Goal: Communication & Community: Ask a question

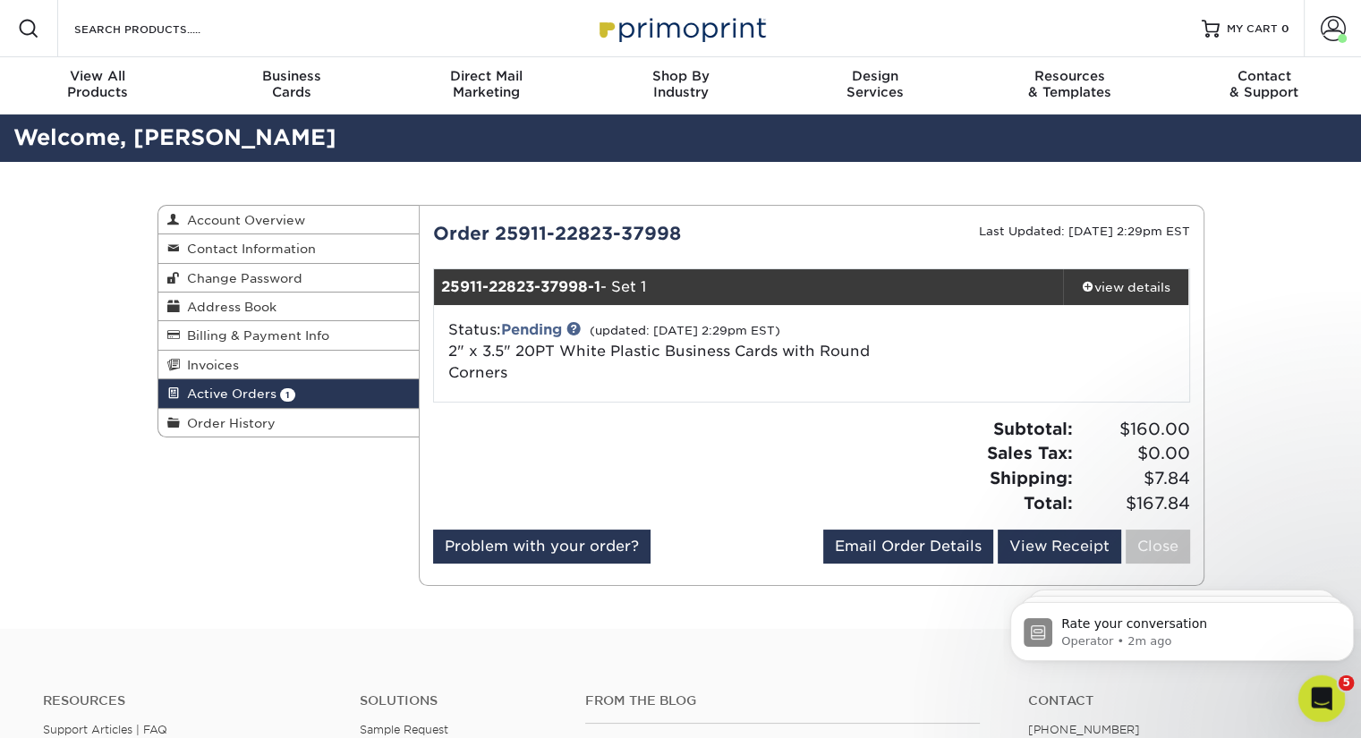
click at [1326, 692] on icon "Open Intercom Messenger" at bounding box center [1319, 697] width 30 height 30
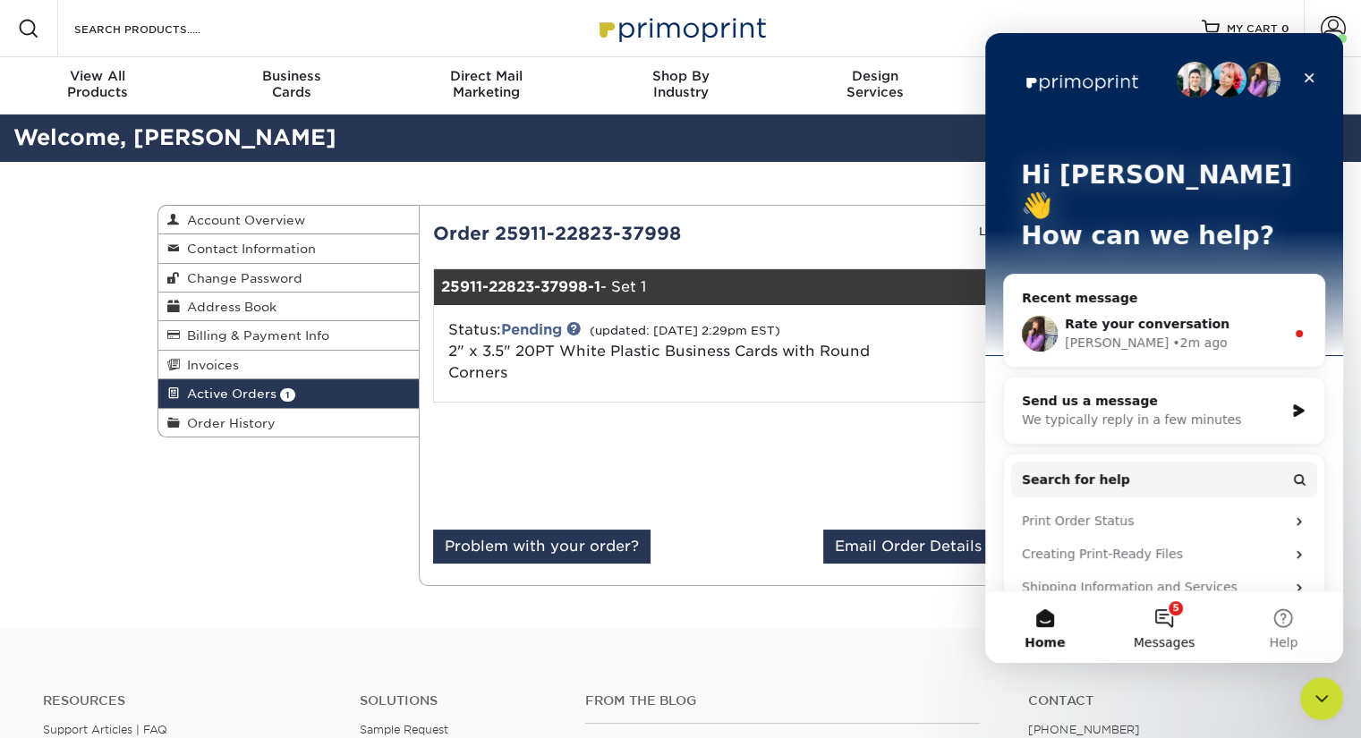
click at [1168, 610] on button "5 Messages" at bounding box center [1163, 627] width 119 height 72
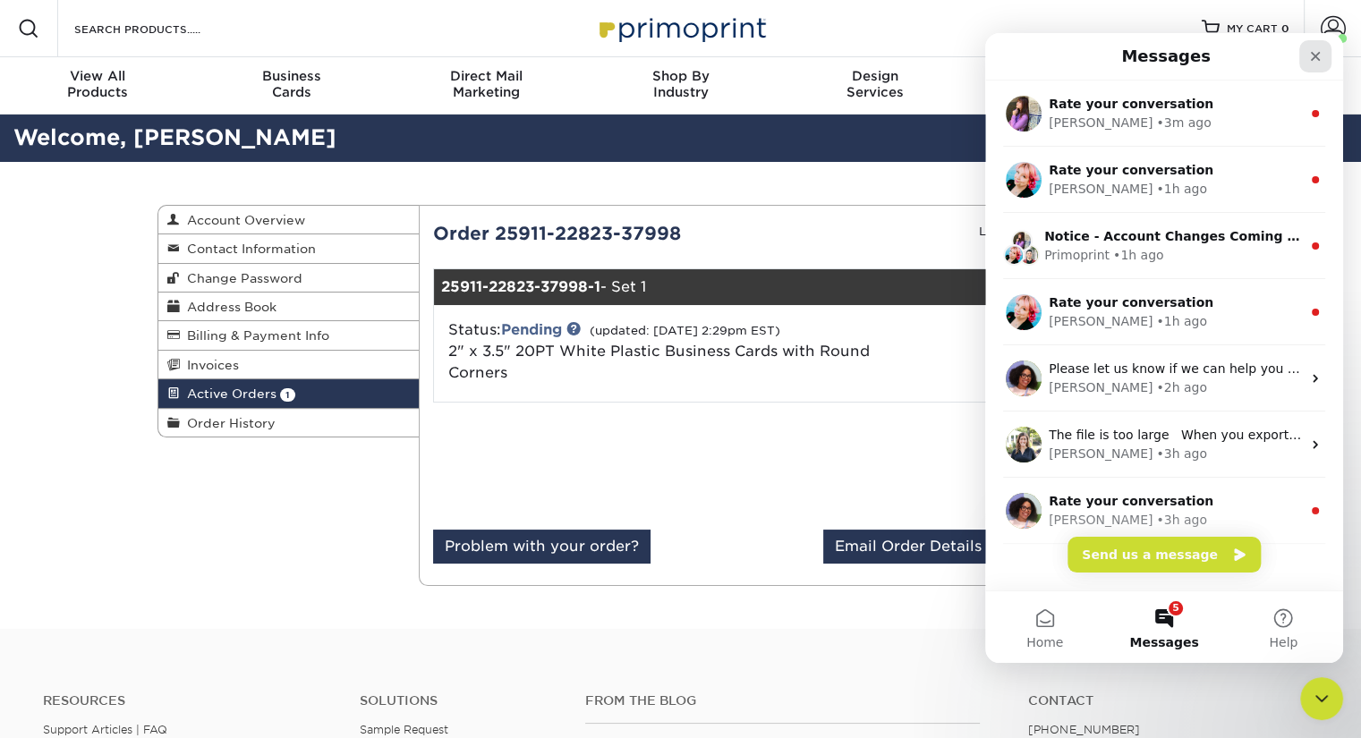
click at [1314, 59] on icon "Close" at bounding box center [1315, 56] width 14 height 14
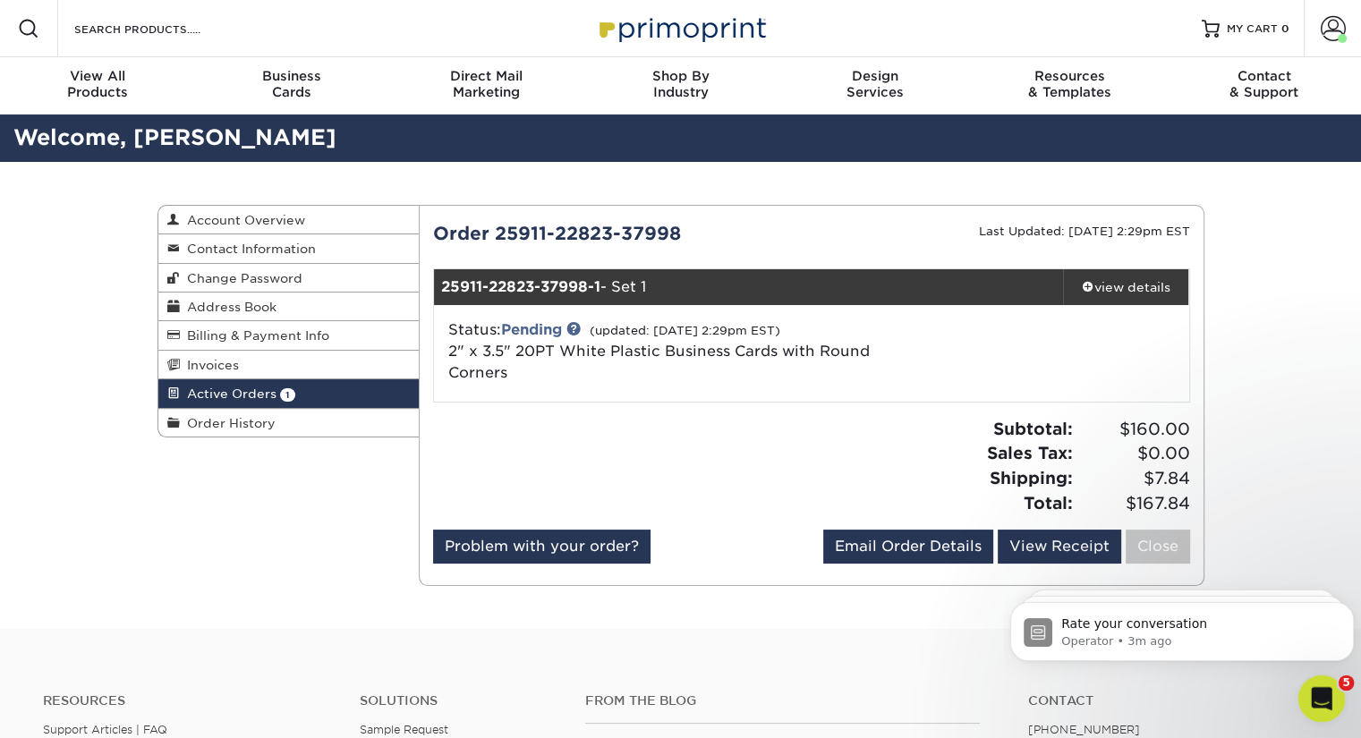
click at [1319, 687] on icon "Open Intercom Messenger" at bounding box center [1319, 697] width 30 height 30
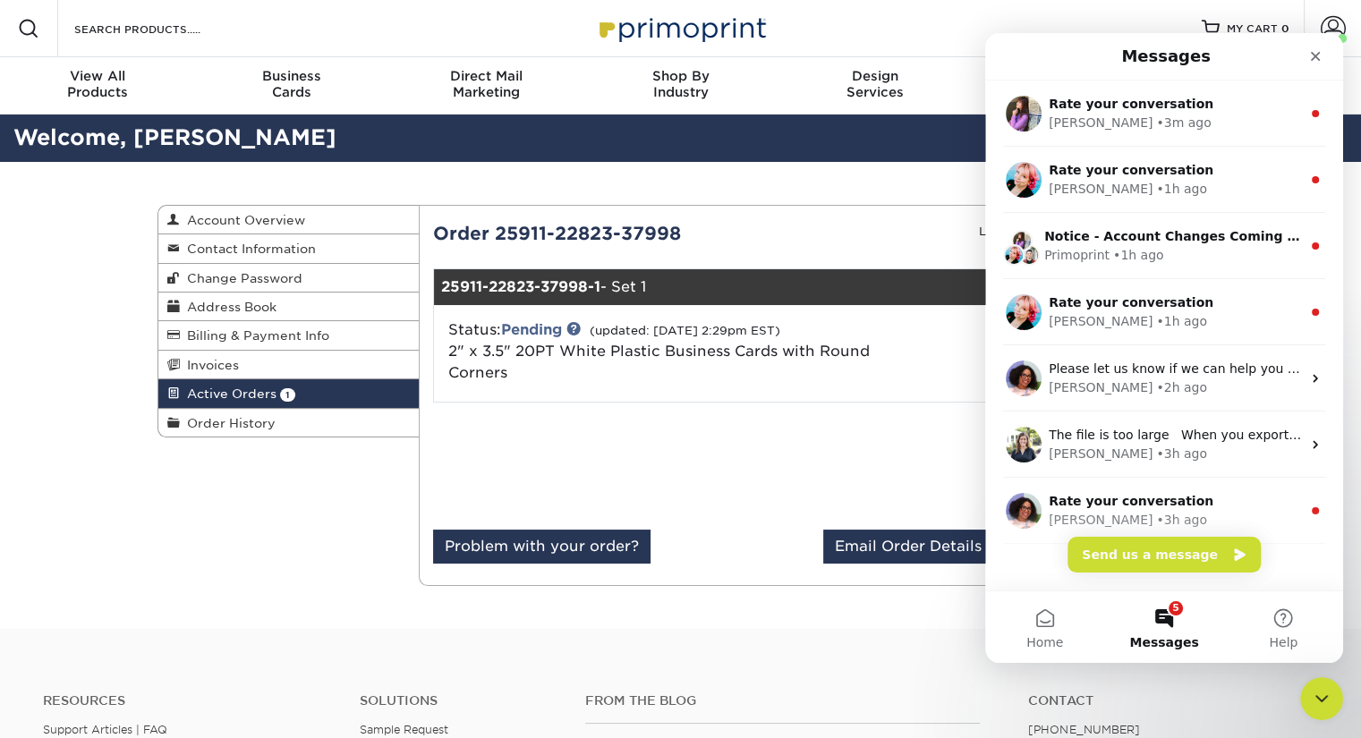
click at [1172, 621] on button "5 Messages" at bounding box center [1163, 627] width 119 height 72
click at [1210, 565] on button "Send us a message" at bounding box center [1163, 555] width 193 height 36
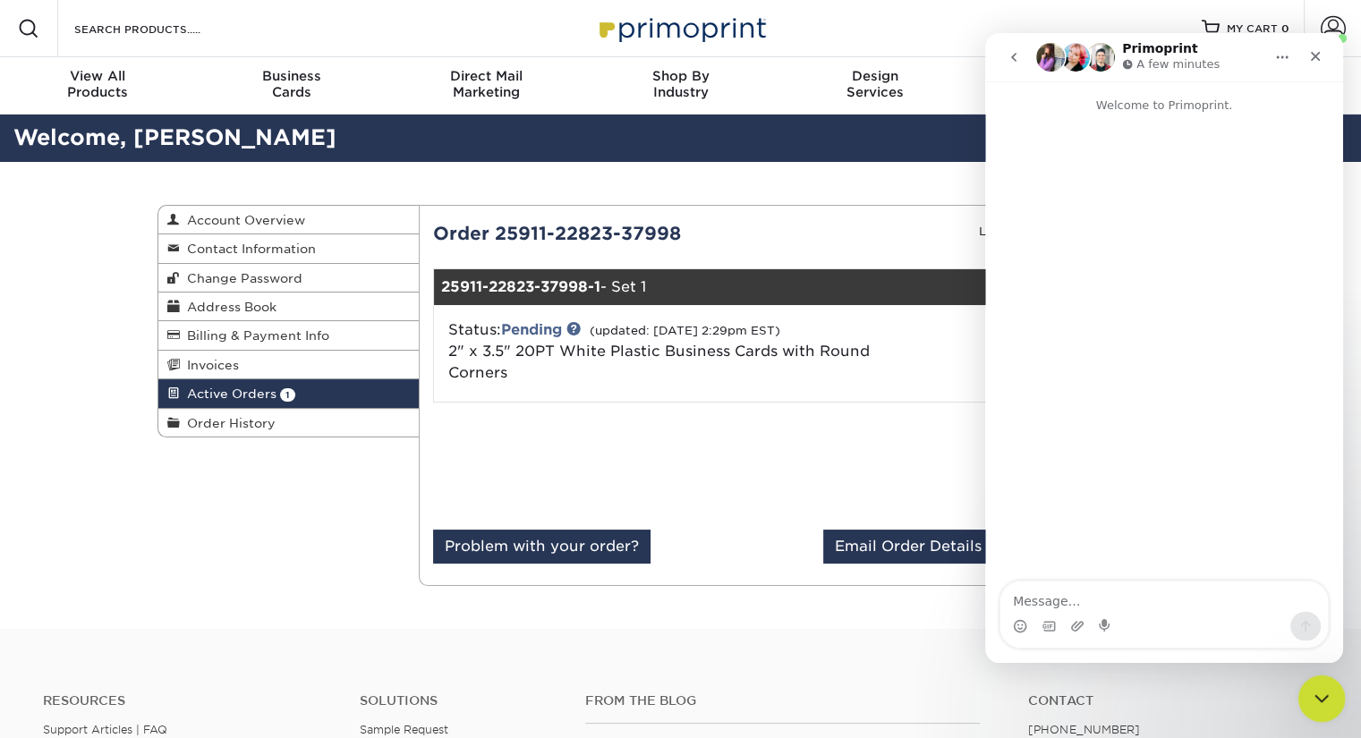
click at [1319, 692] on icon "Close Intercom Messenger" at bounding box center [1318, 695] width 21 height 21
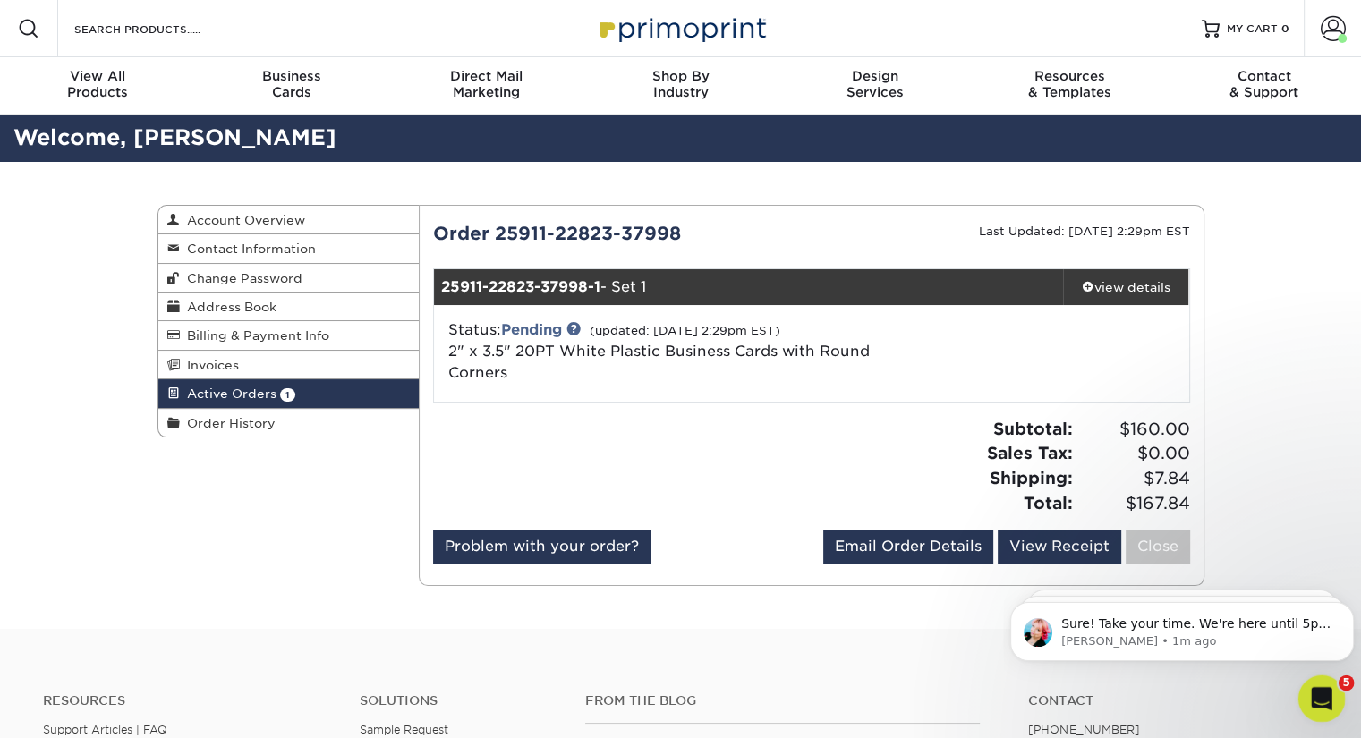
click at [1314, 693] on icon "Open Intercom Messenger" at bounding box center [1319, 697] width 30 height 30
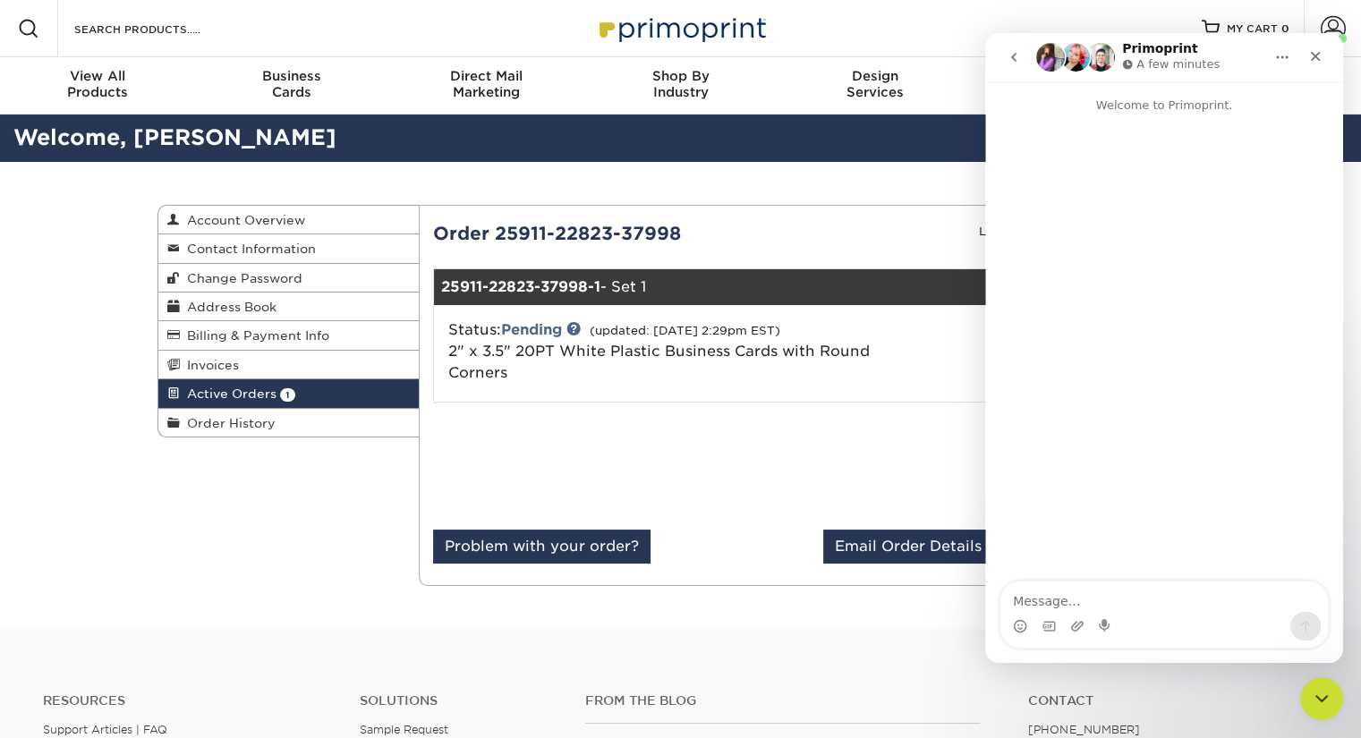
click at [1194, 589] on textarea "Message…" at bounding box center [1163, 596] width 327 height 30
click at [1314, 688] on icon "Close Intercom Messenger" at bounding box center [1318, 695] width 21 height 21
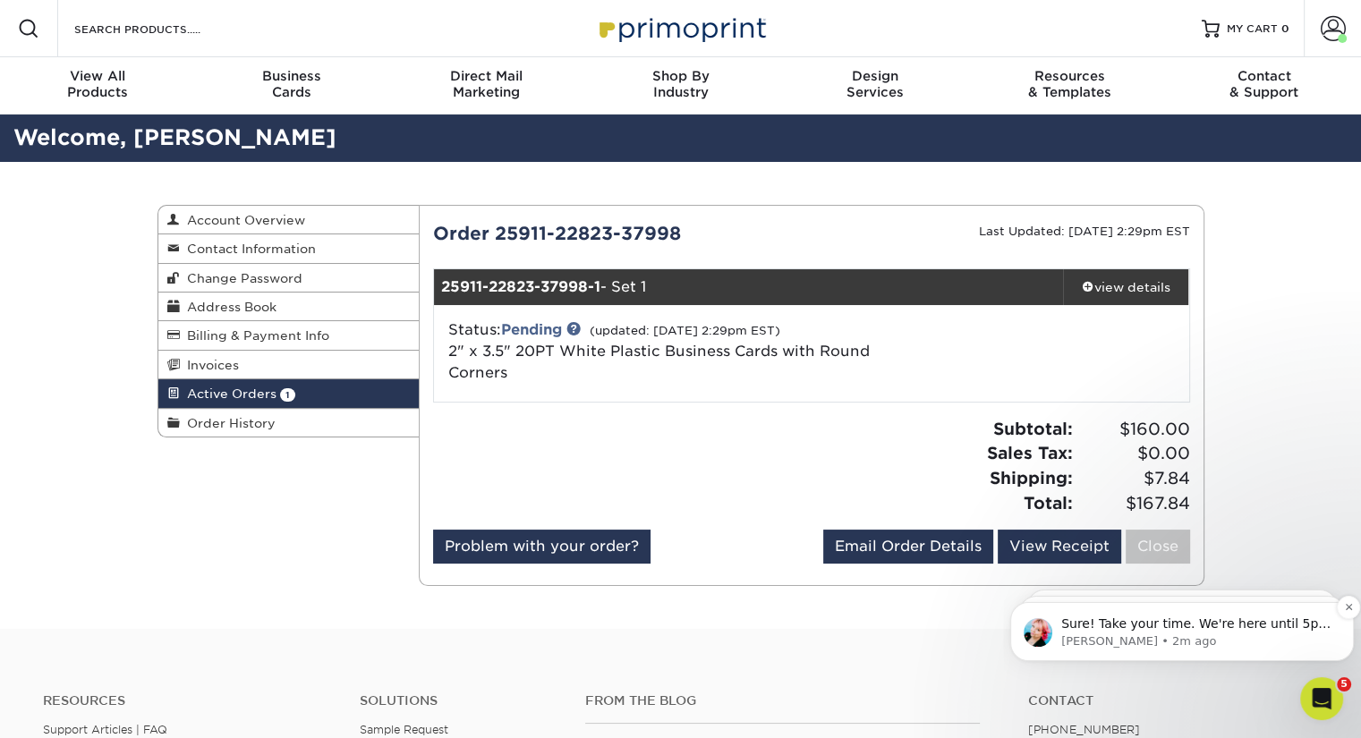
click at [1197, 634] on p "[PERSON_NAME] • 2m ago" at bounding box center [1196, 641] width 270 height 16
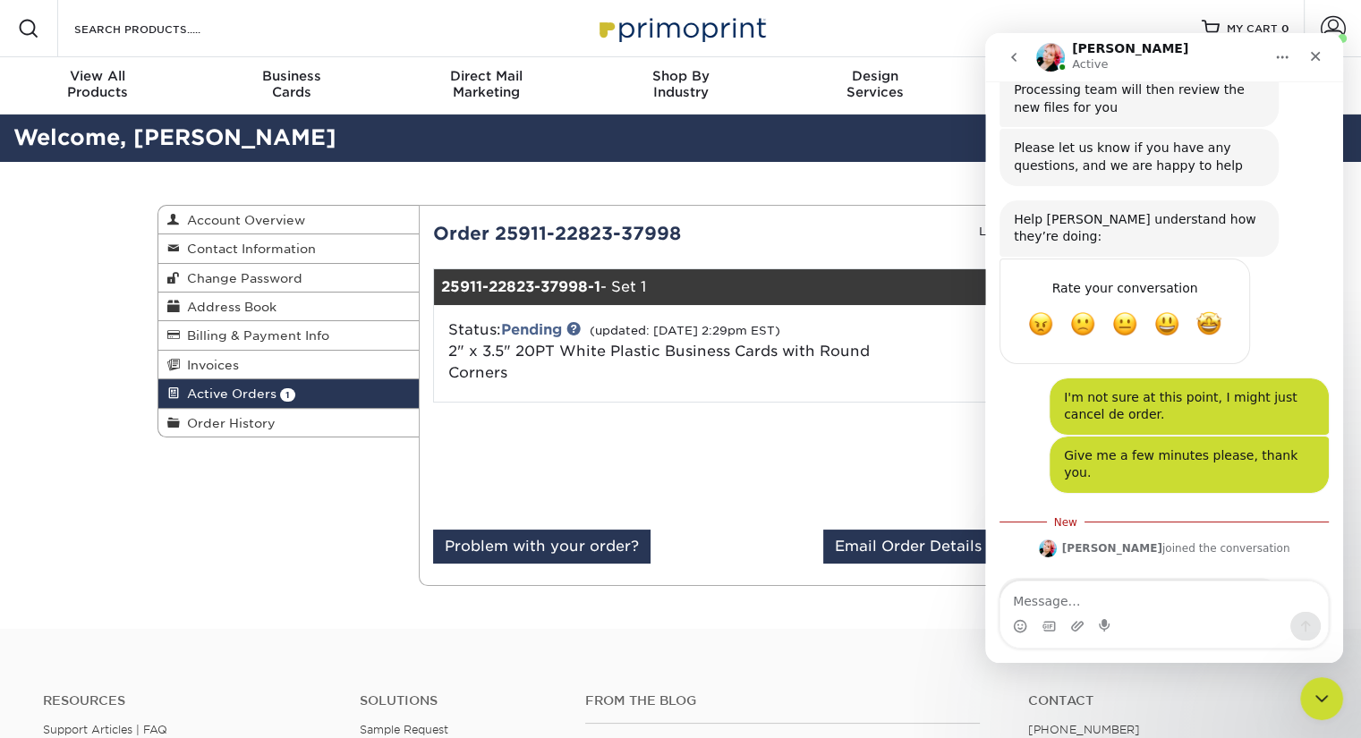
scroll to position [449, 0]
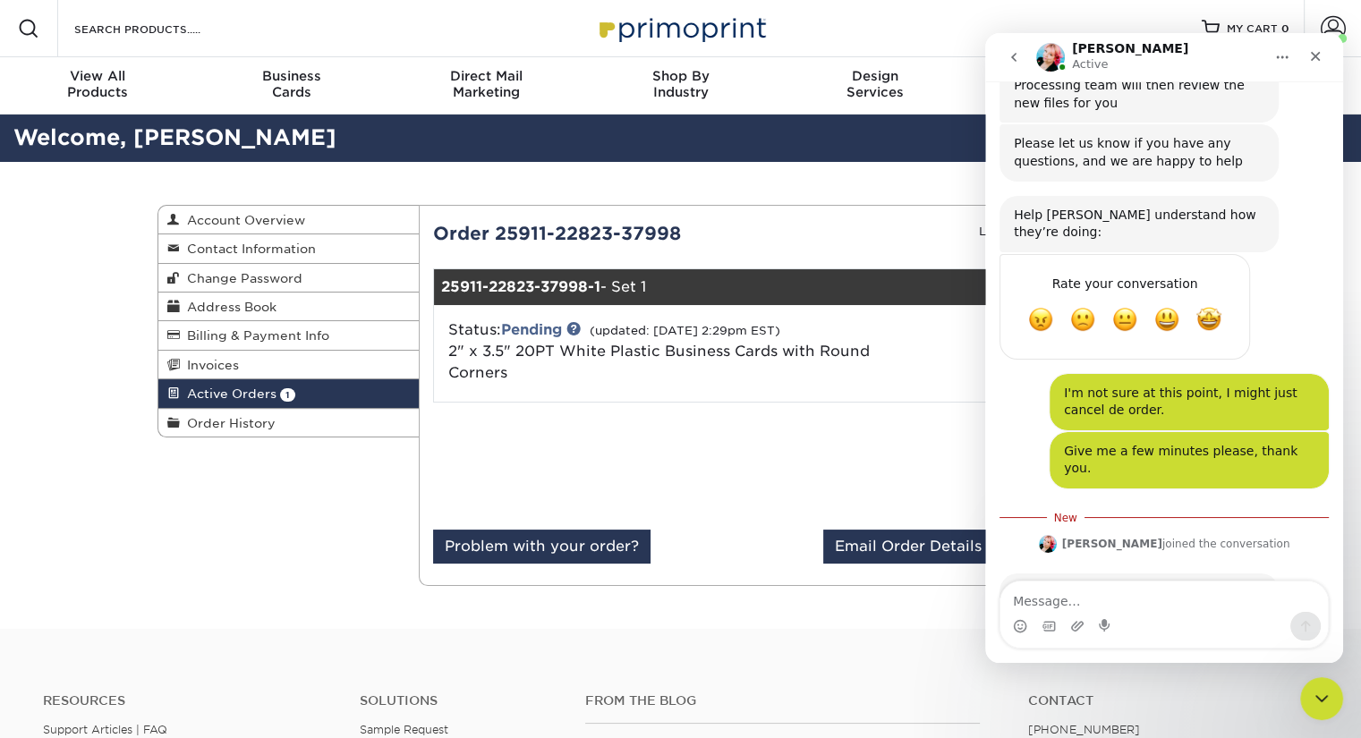
click at [1139, 597] on textarea "Message…" at bounding box center [1163, 596] width 327 height 30
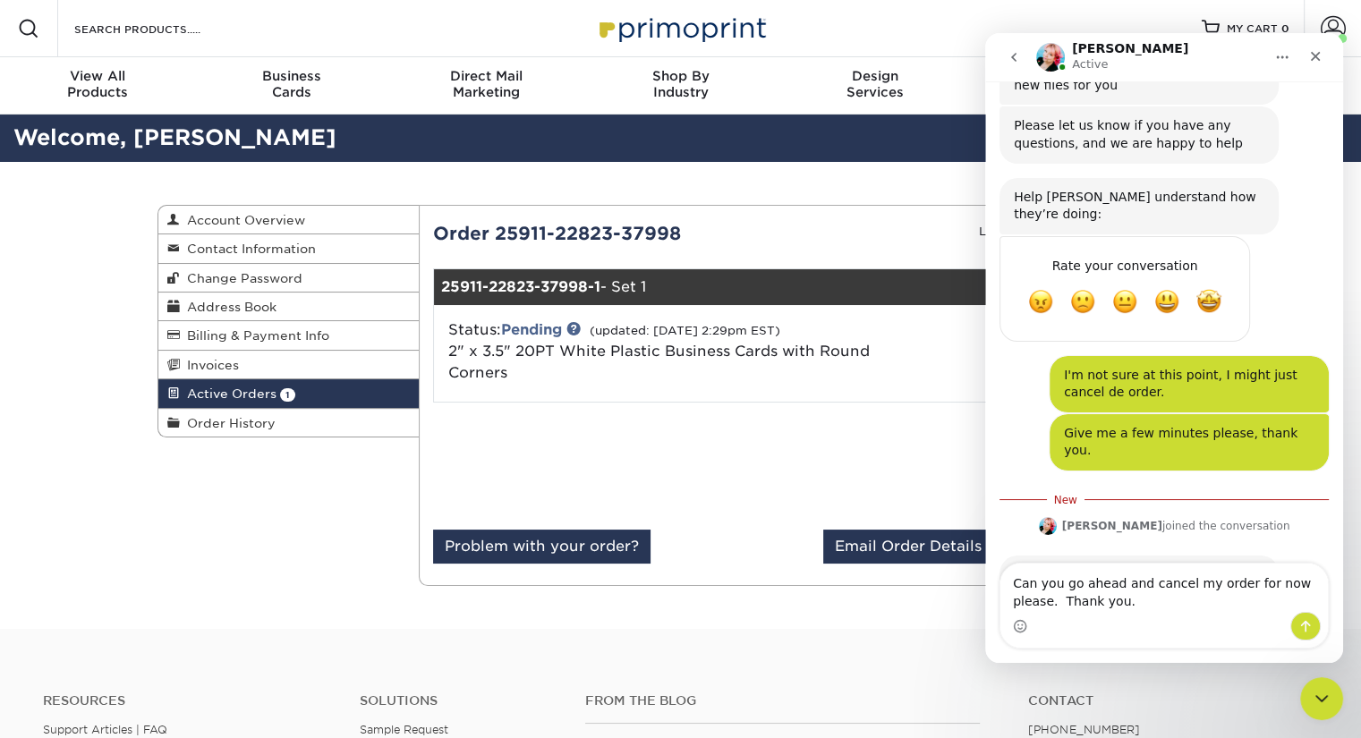
type textarea "Can you go ahead and cancel my order for now please. Thank you."
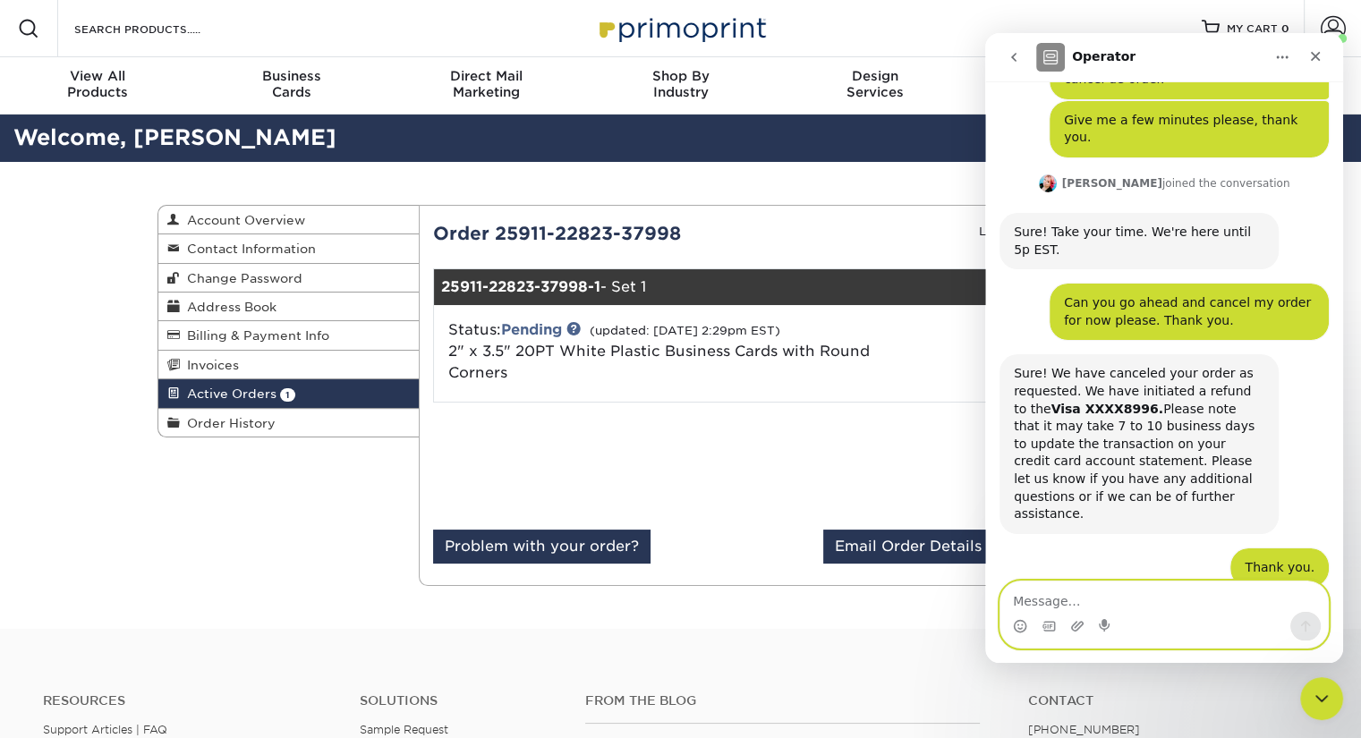
scroll to position [791, 0]
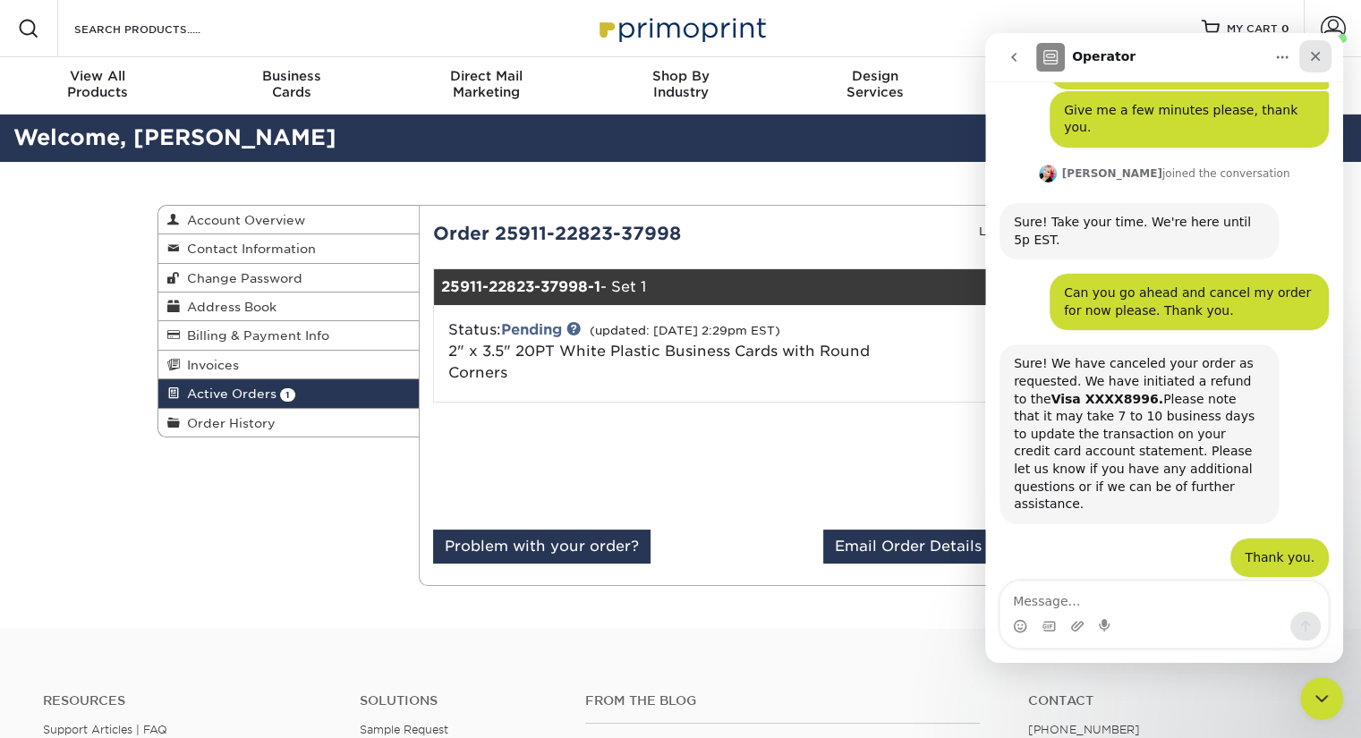
click at [1314, 62] on icon "Close" at bounding box center [1315, 56] width 14 height 14
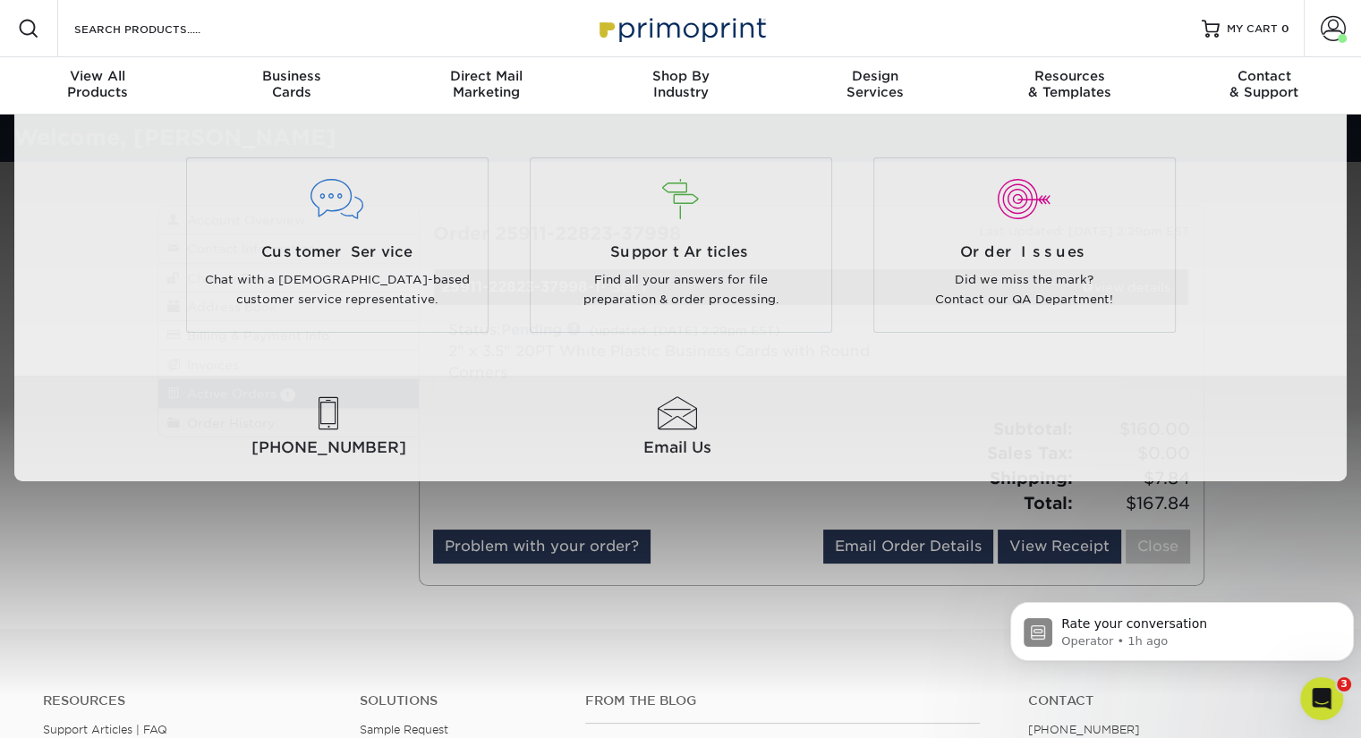
scroll to position [0, 0]
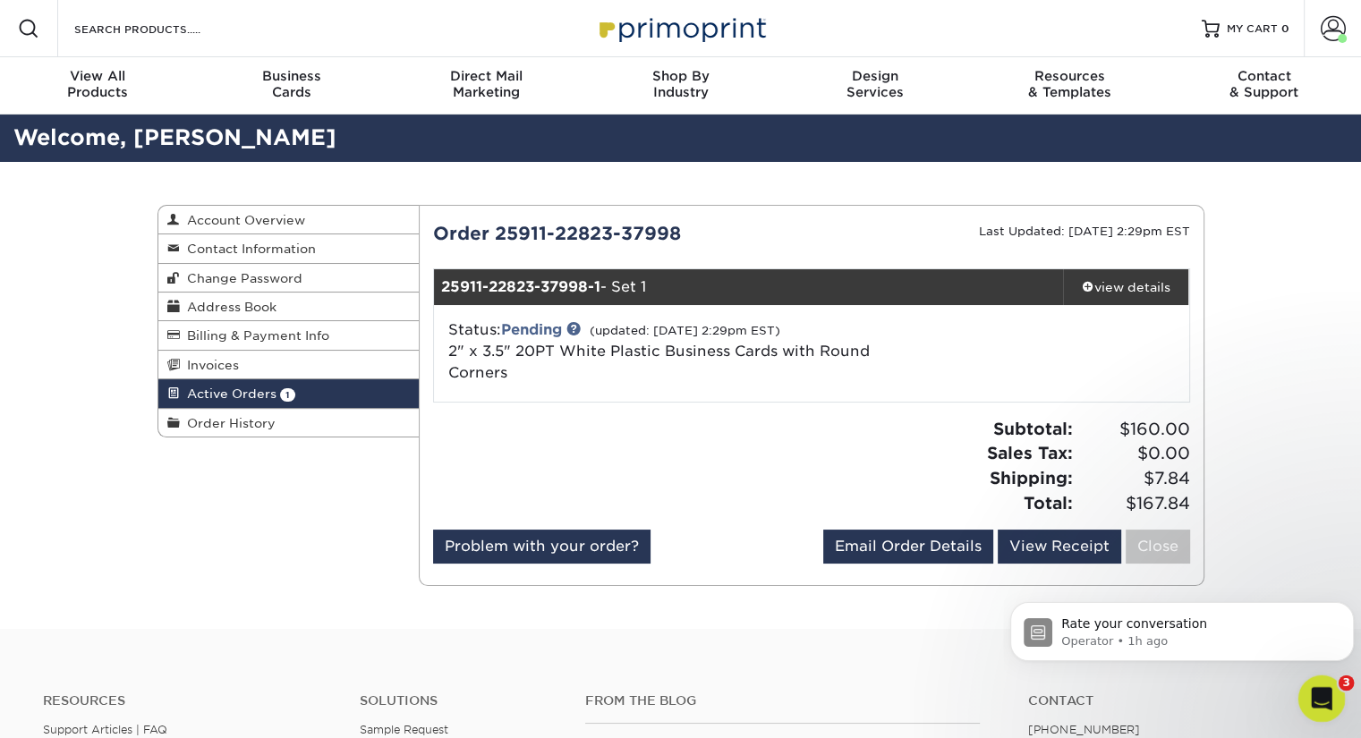
click at [1321, 701] on icon "Open Intercom Messenger" at bounding box center [1319, 697] width 30 height 30
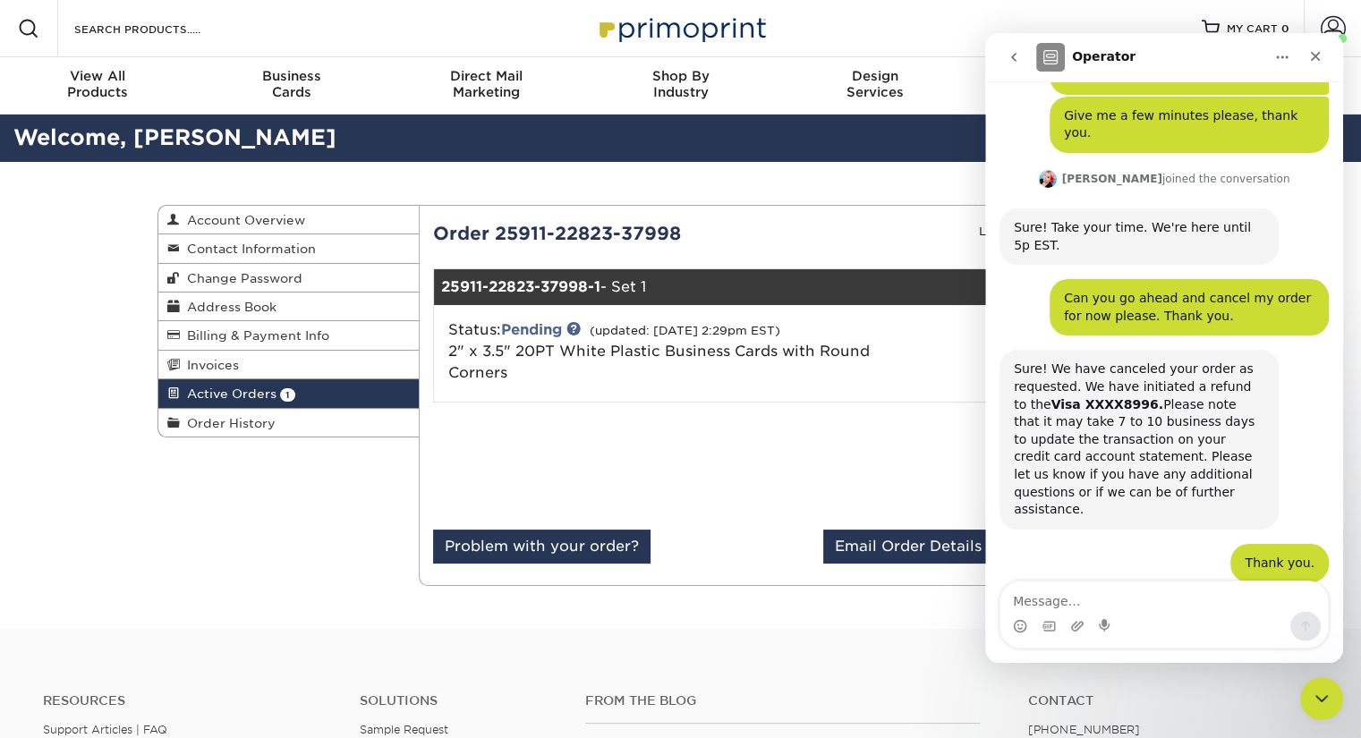
scroll to position [791, 0]
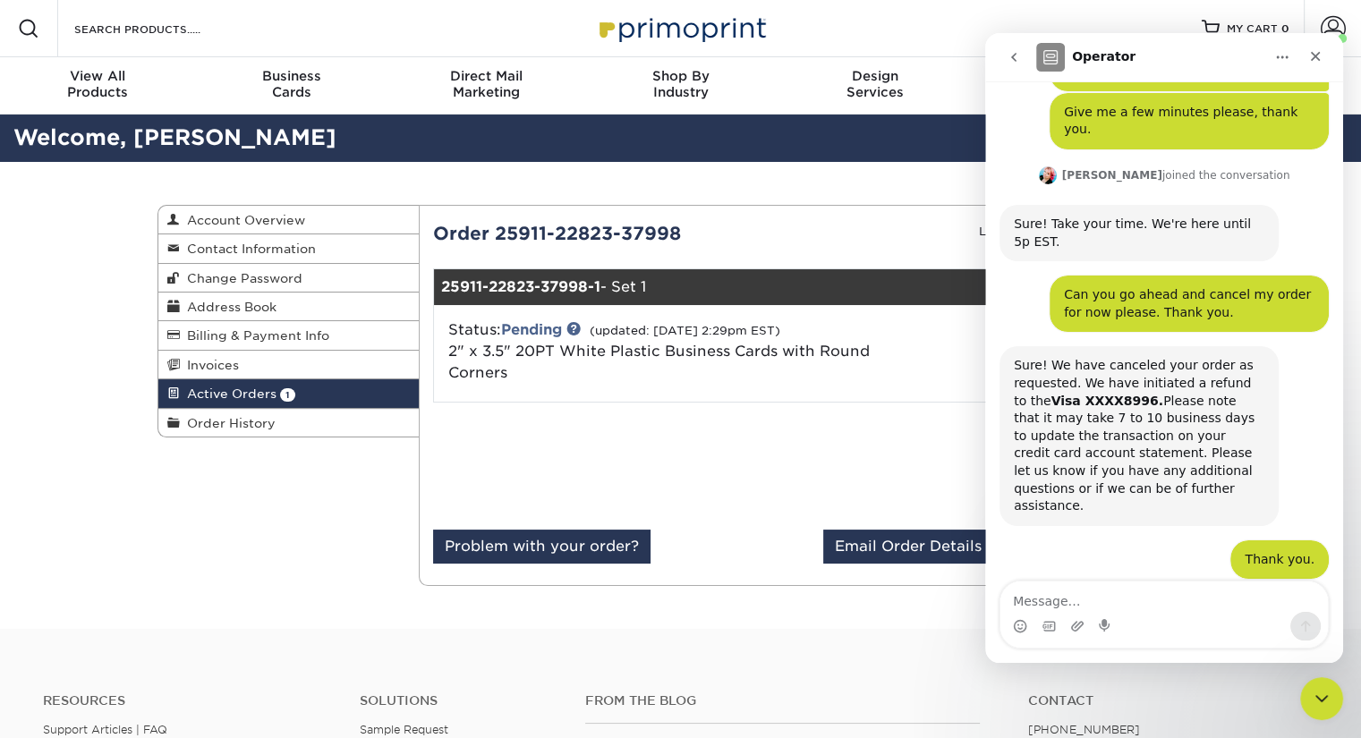
click at [1149, 607] on textarea "Message…" at bounding box center [1163, 596] width 327 height 30
type textarea "Hello, are you able to give me the ICC profile so"
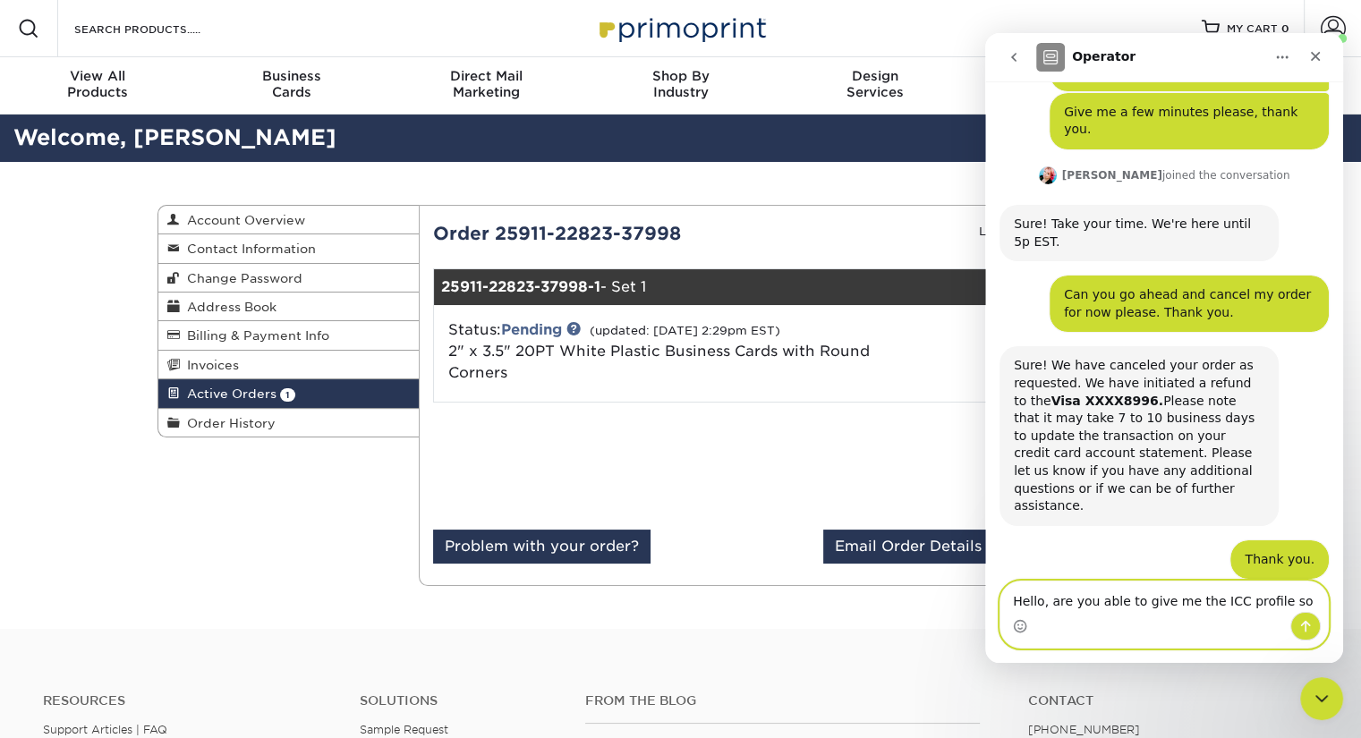
drag, startPoint x: 1287, startPoint y: 599, endPoint x: 996, endPoint y: 607, distance: 291.7
click at [996, 607] on div "Hello, are you able to give me the ICC profile so Hello, are you able to give m…" at bounding box center [1164, 615] width 358 height 68
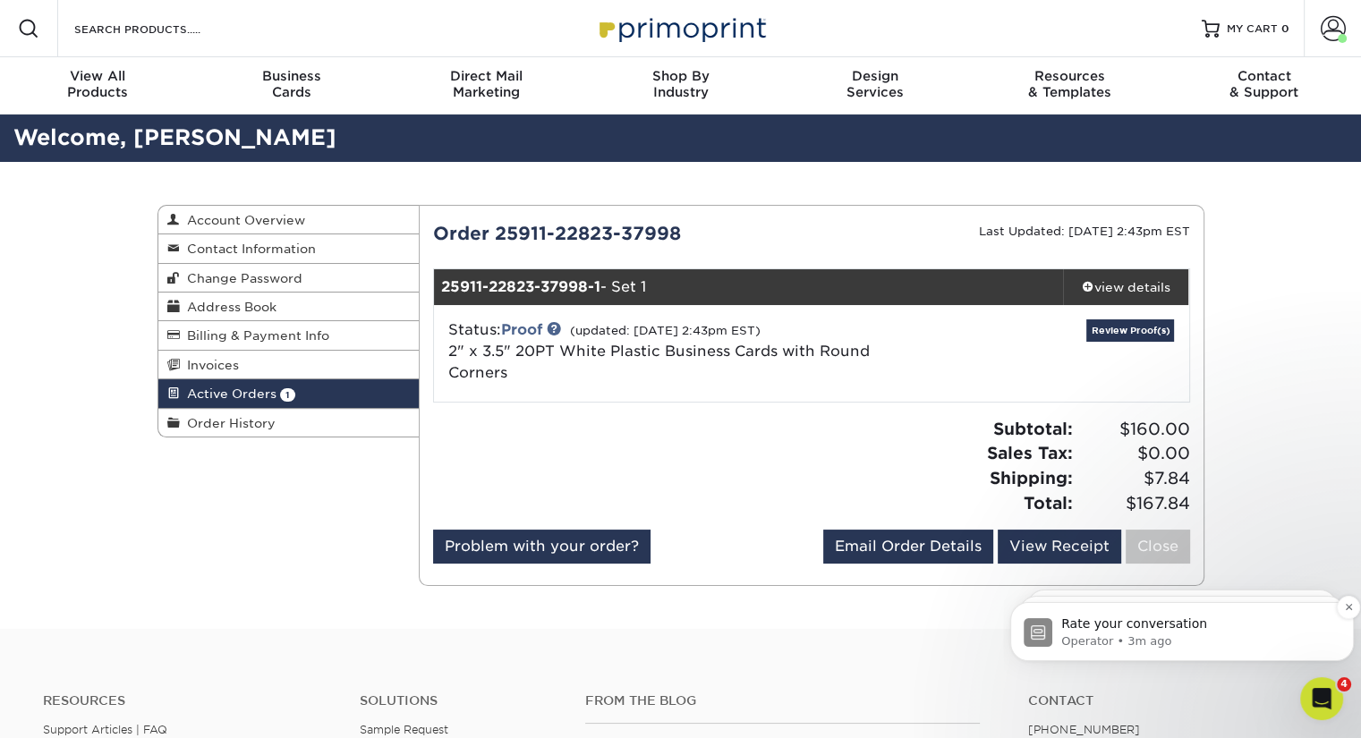
click at [1157, 640] on p "Operator • 3m ago" at bounding box center [1196, 641] width 270 height 16
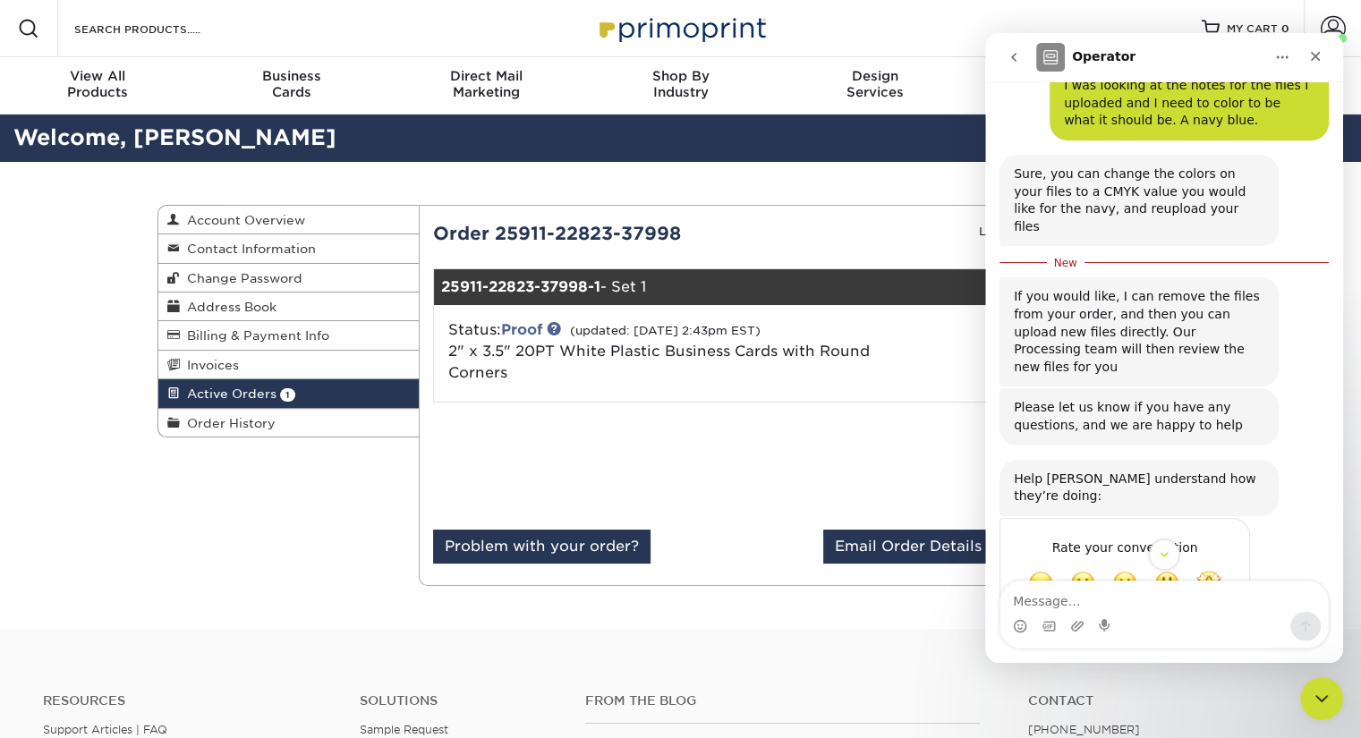
scroll to position [225, 0]
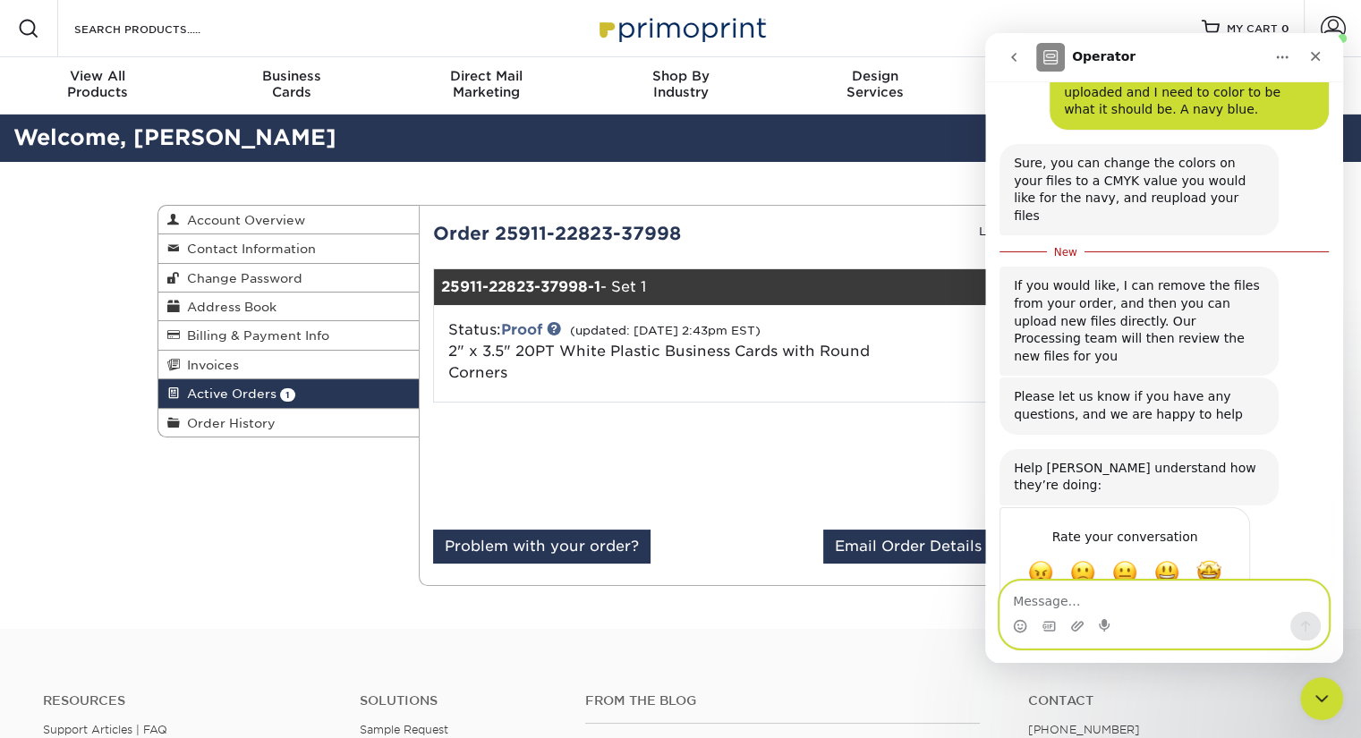
click at [1124, 603] on textarea "Message…" at bounding box center [1163, 596] width 327 height 30
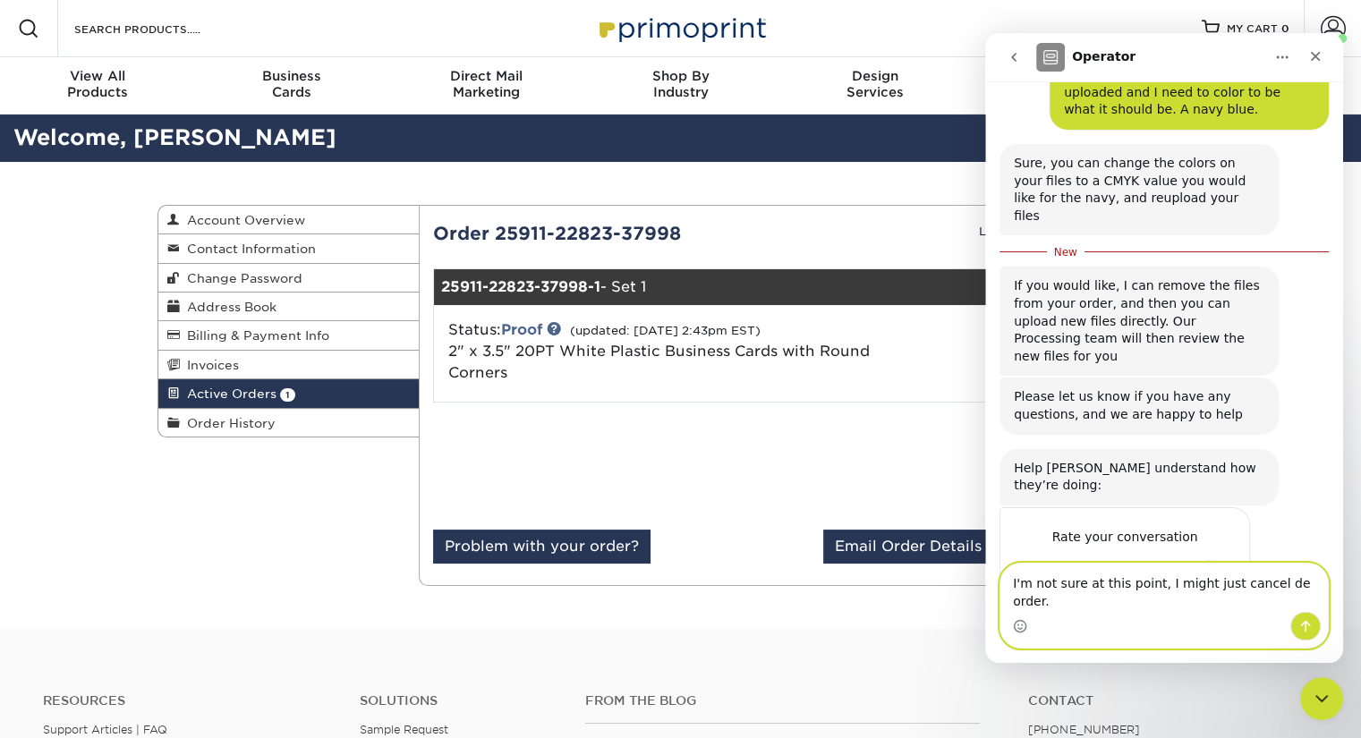
type textarea "I'm not sure at this point, I might just cancel de order."
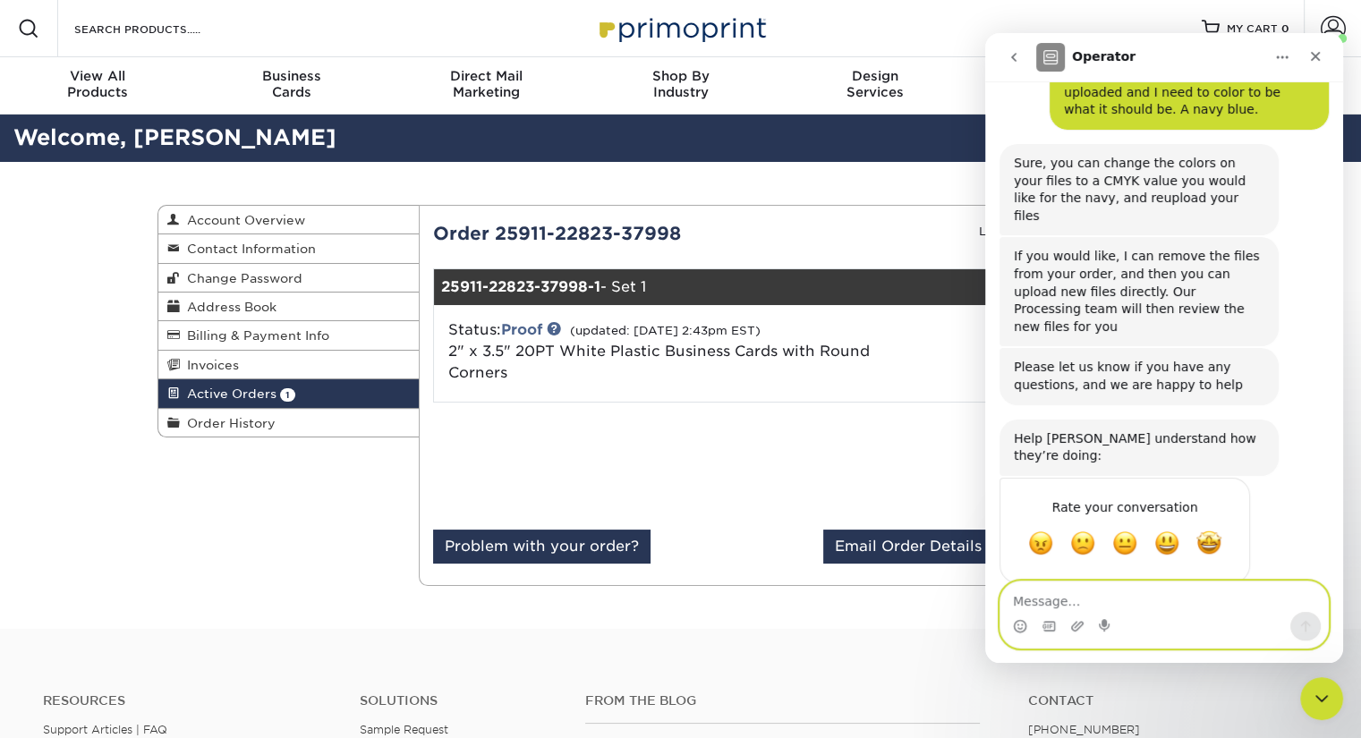
scroll to position [267, 0]
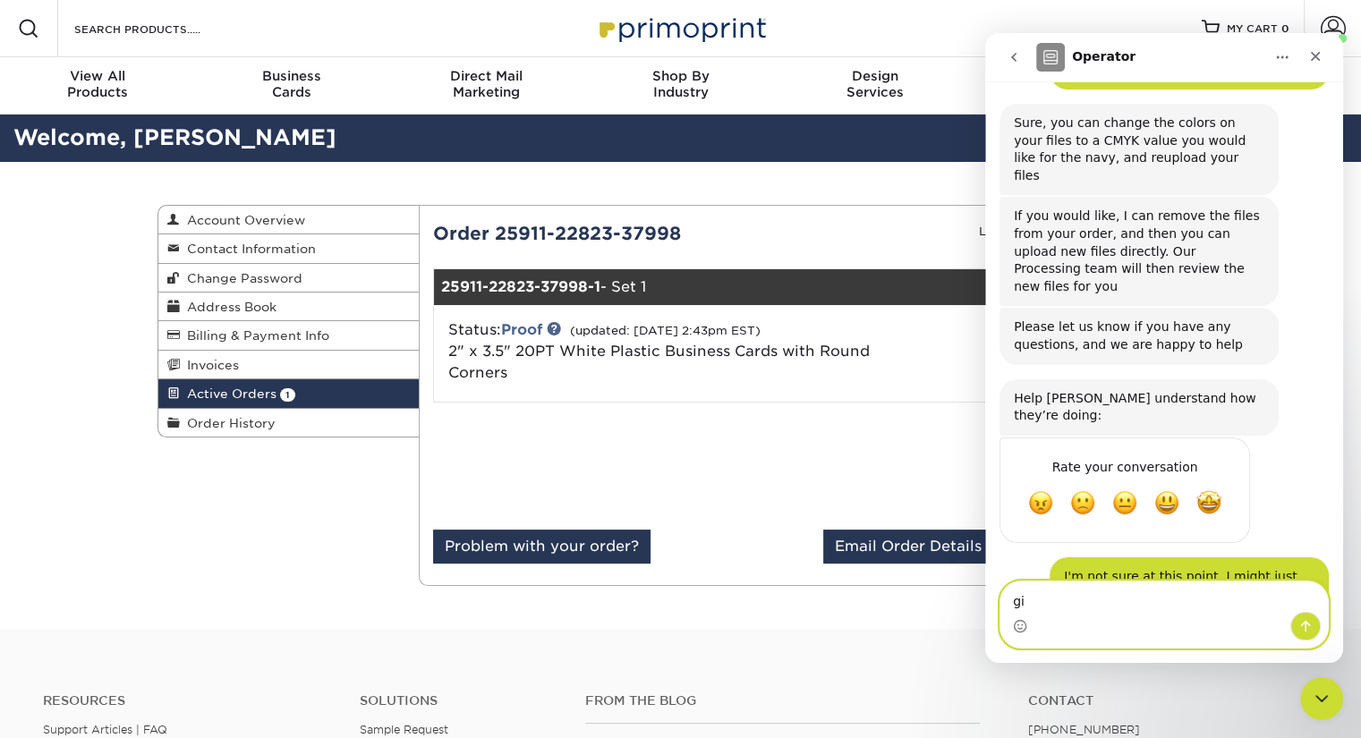
type textarea "g"
type textarea "Give me a few minutes please, thank you."
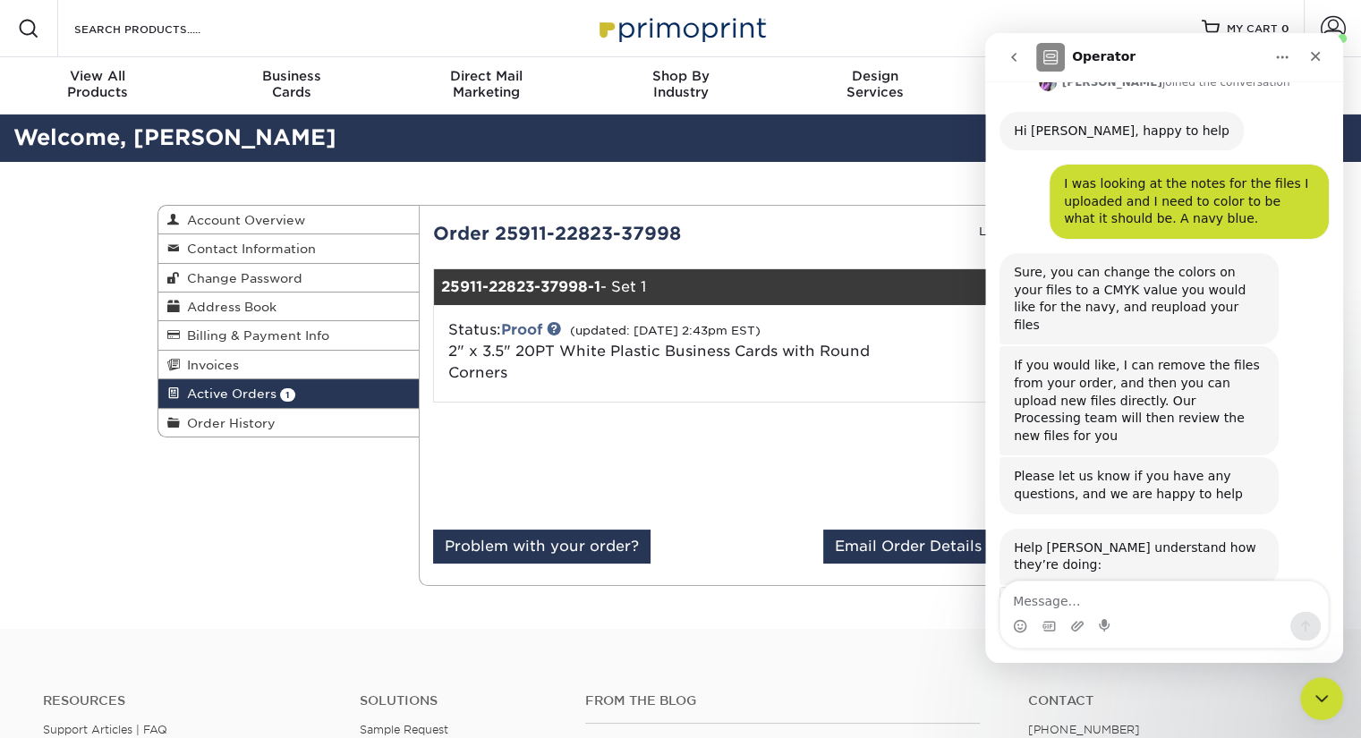
scroll to position [116, 0]
drag, startPoint x: 1337, startPoint y: 431, endPoint x: 2328, endPoint y: 350, distance: 993.6
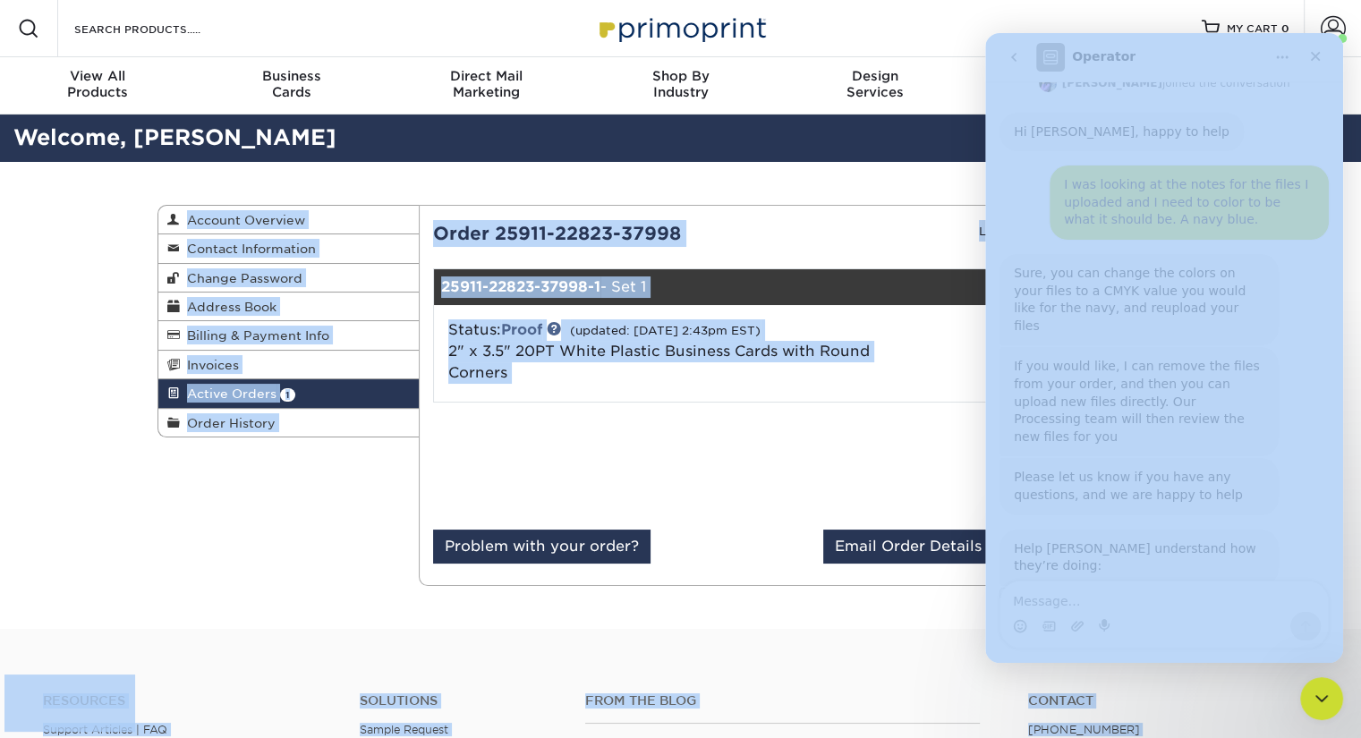
drag, startPoint x: 1338, startPoint y: 368, endPoint x: 1332, endPoint y: 460, distance: 92.3
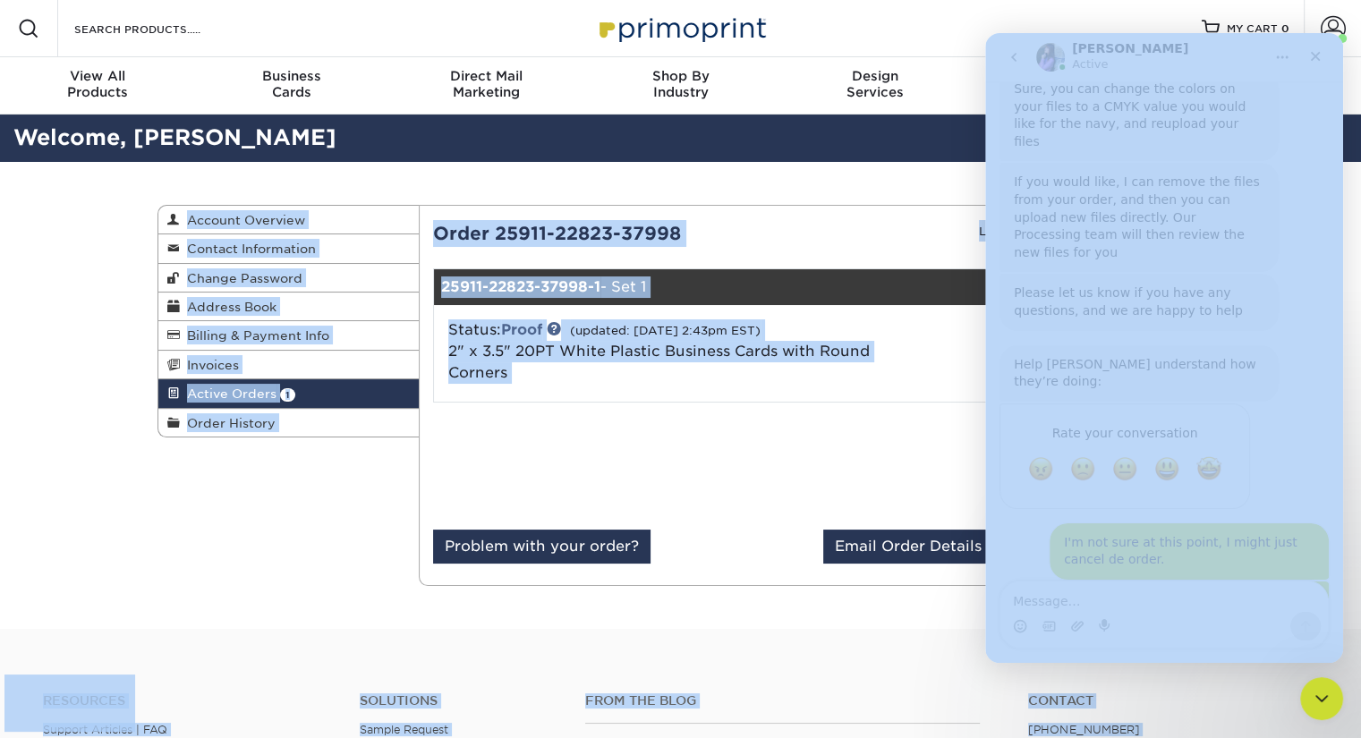
scroll to position [308, 0]
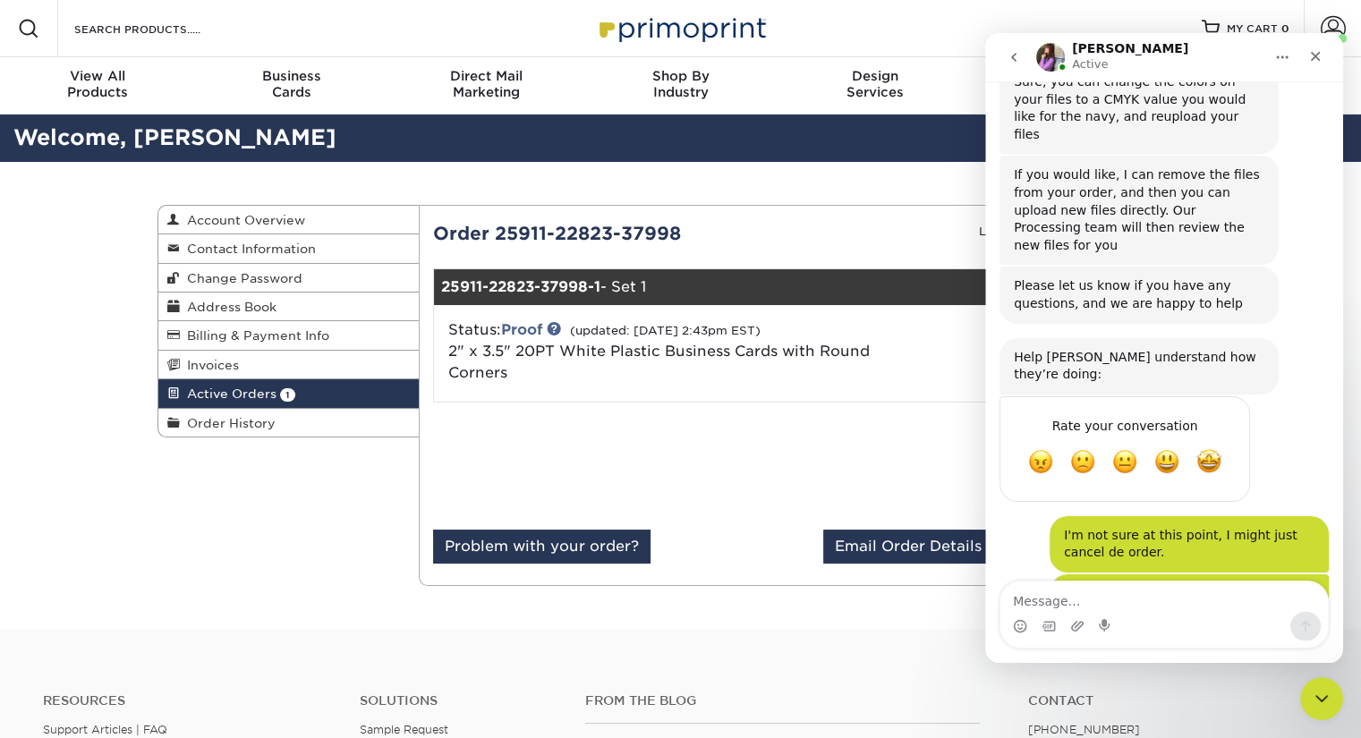
click at [1337, 597] on div "Intercom messenger" at bounding box center [1164, 615] width 358 height 68
click at [1315, 685] on icon "Close Intercom Messenger" at bounding box center [1318, 695] width 21 height 21
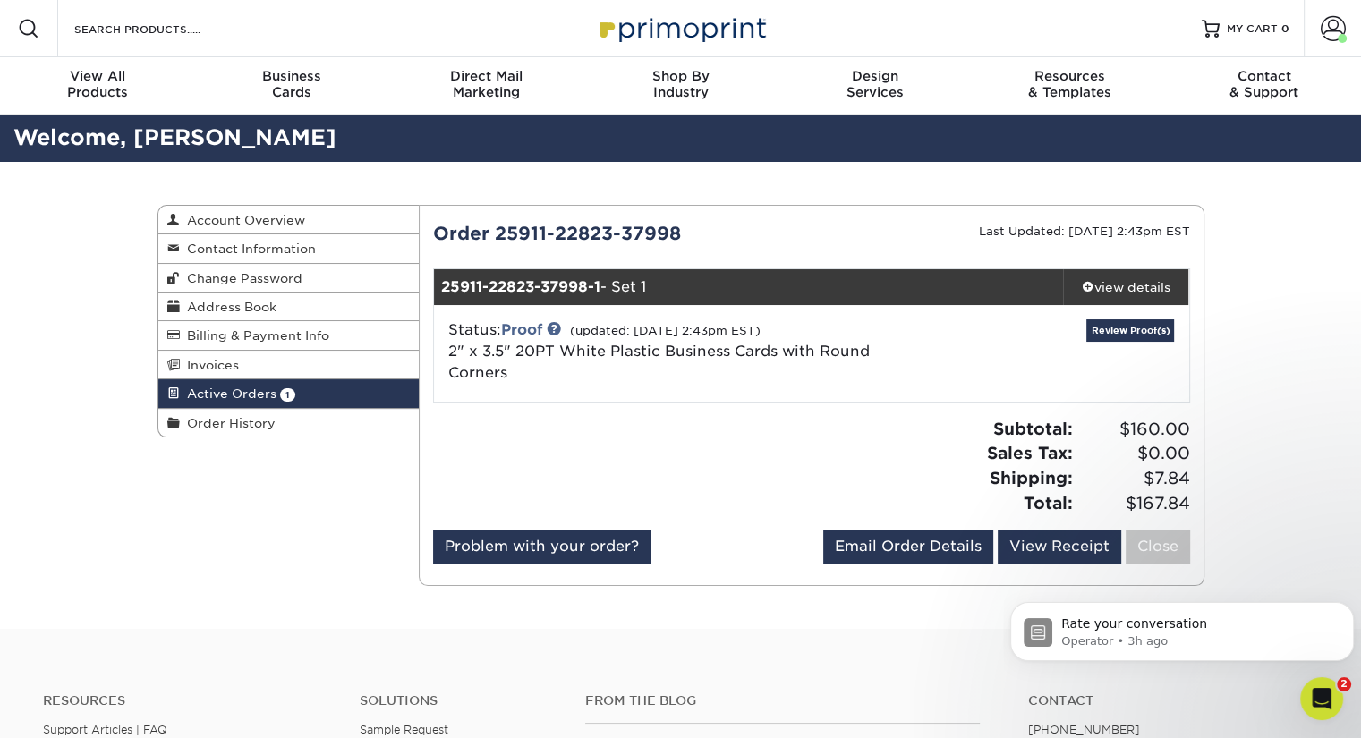
scroll to position [560, 0]
click at [1326, 700] on icon "Open Intercom Messenger" at bounding box center [1319, 697] width 30 height 30
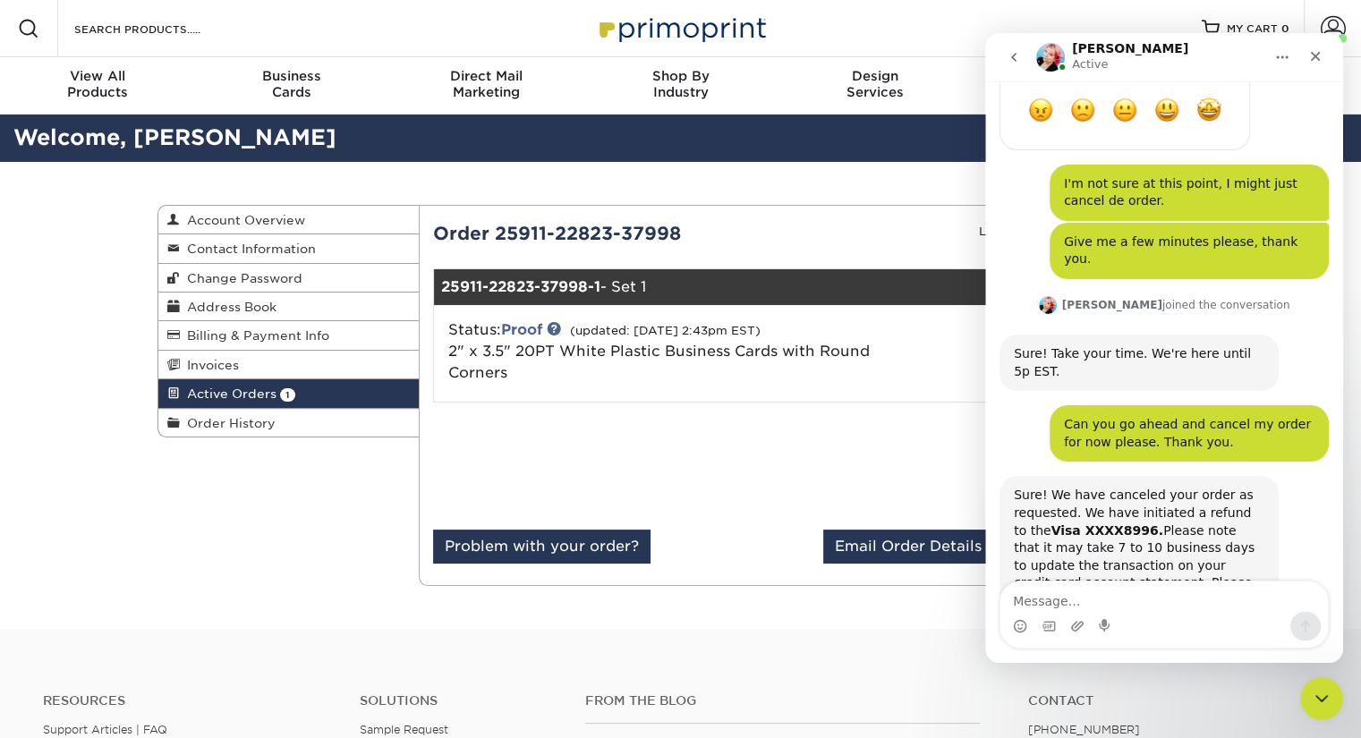
scroll to position [666, 0]
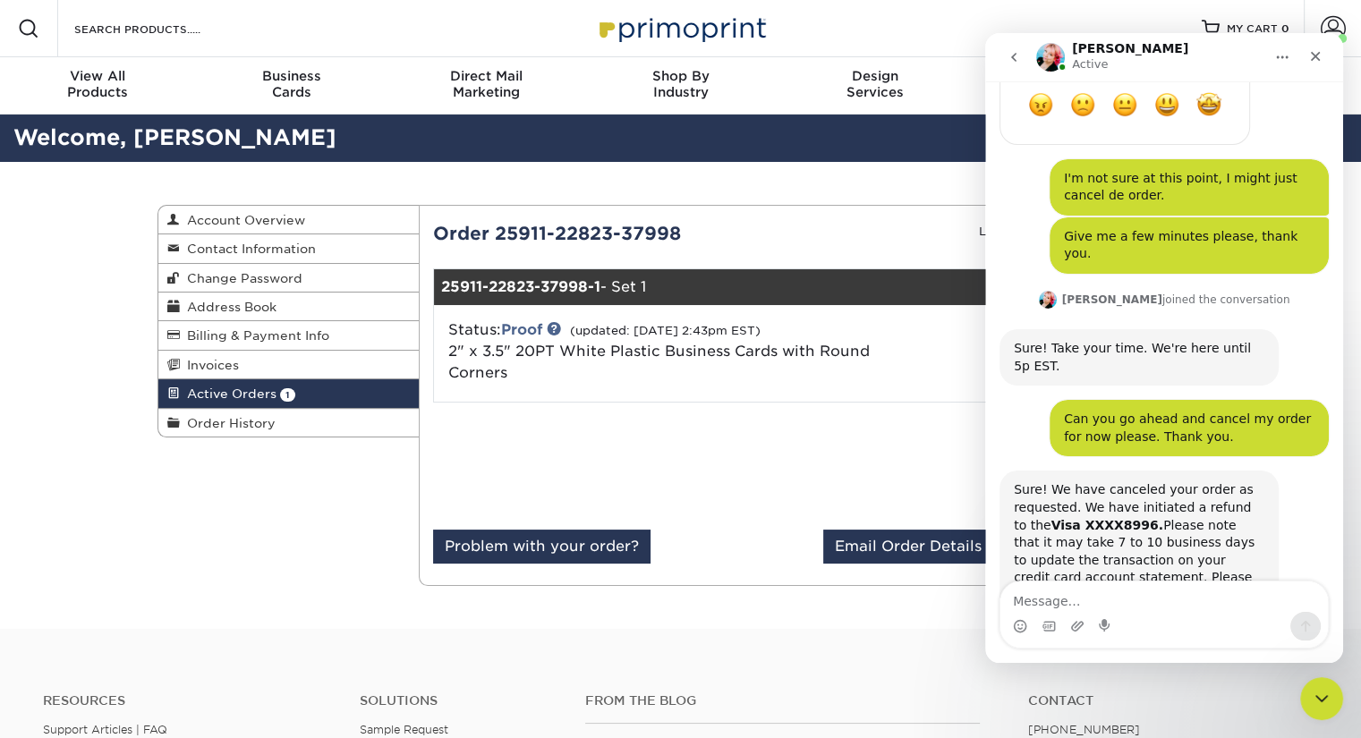
click at [1088, 604] on textarea "Message…" at bounding box center [1163, 596] width 327 height 30
type textarea "Thank you."
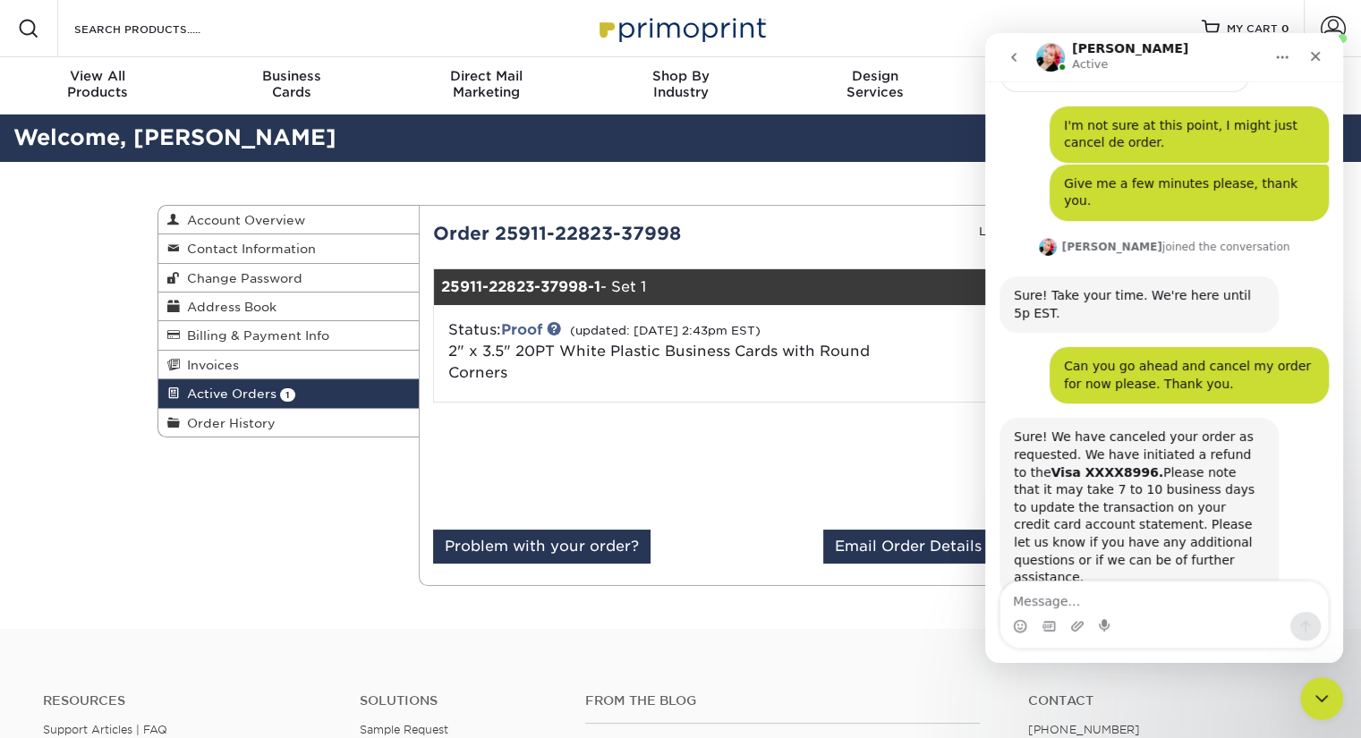
scroll to position [720, 0]
click at [949, 42] on div "Resources Menu Search Products Account Welcome, Nayeli Account Dashboard Active…" at bounding box center [680, 28] width 1361 height 57
click at [875, 694] on h4 "From the Blog" at bounding box center [782, 700] width 394 height 15
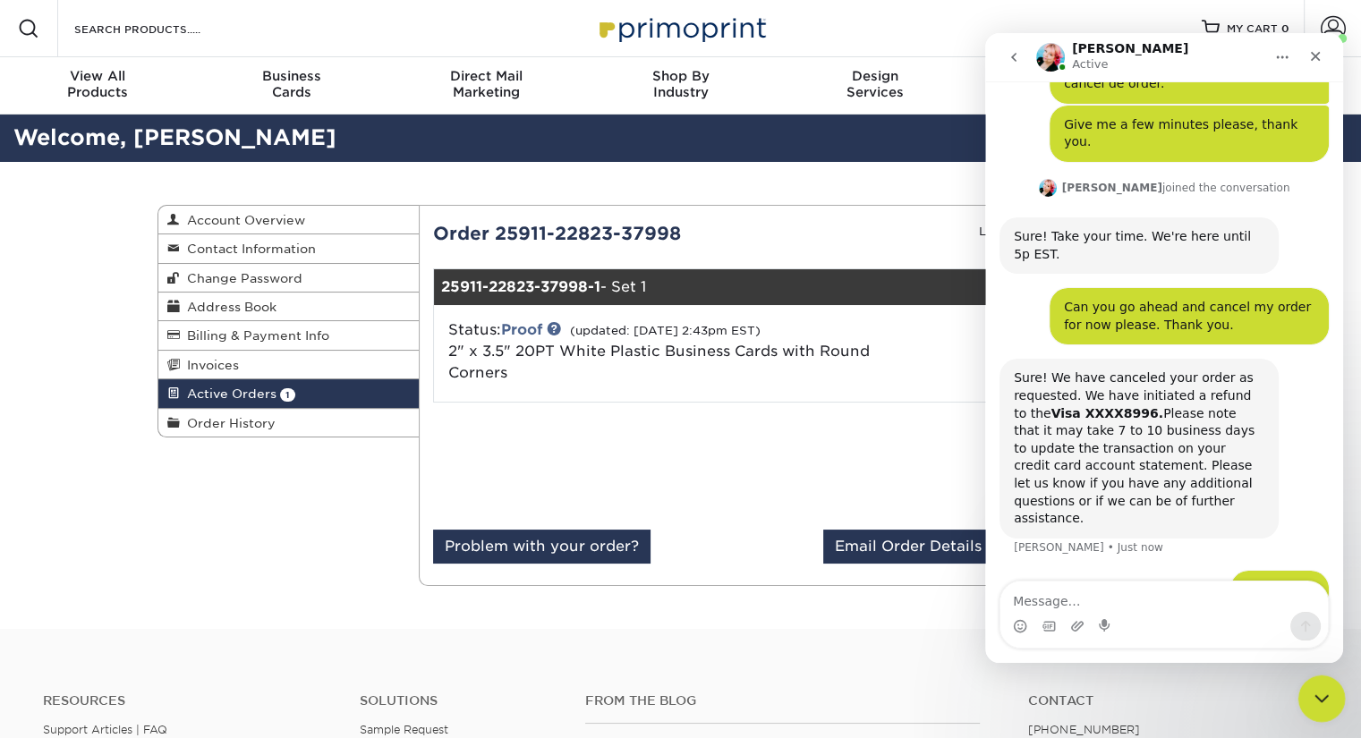
click at [1314, 695] on icon "Close Intercom Messenger" at bounding box center [1318, 695] width 13 height 7
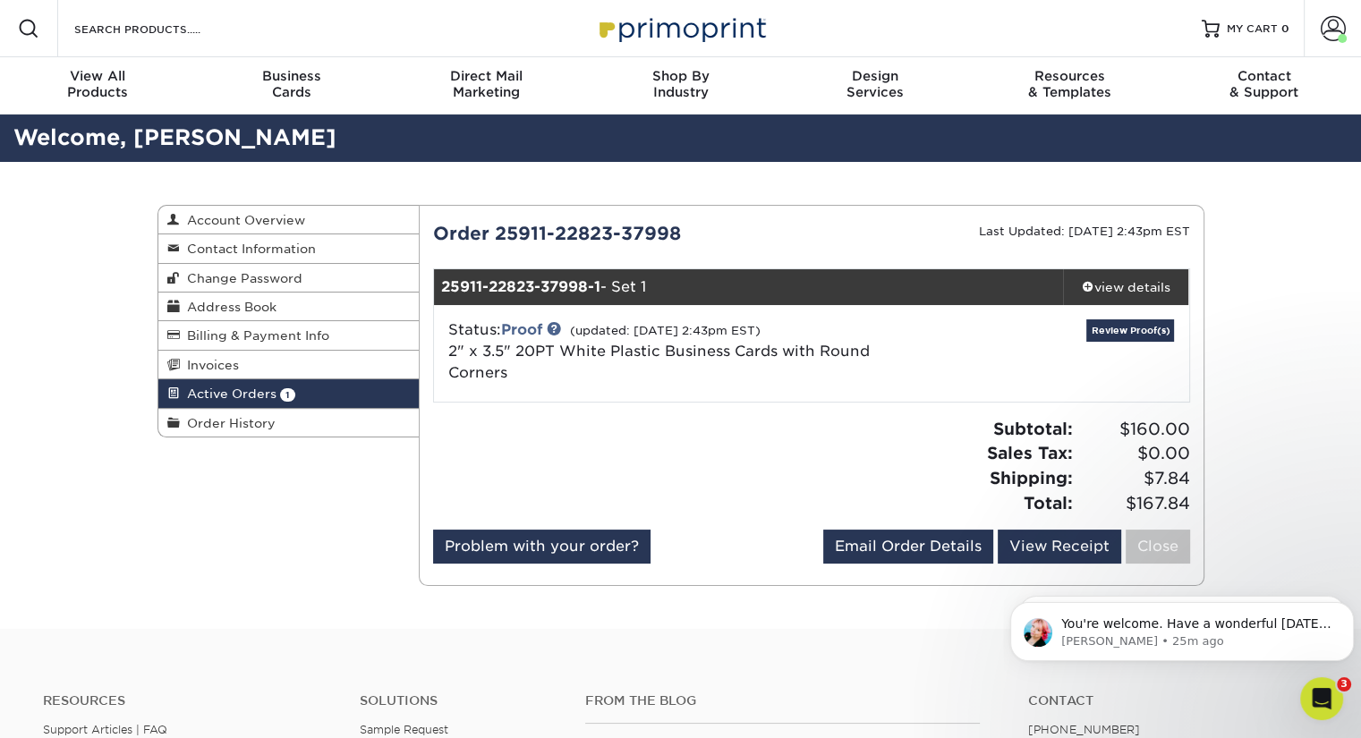
scroll to position [791, 0]
click at [1137, 335] on link "Review Proof(s)" at bounding box center [1130, 330] width 88 height 22
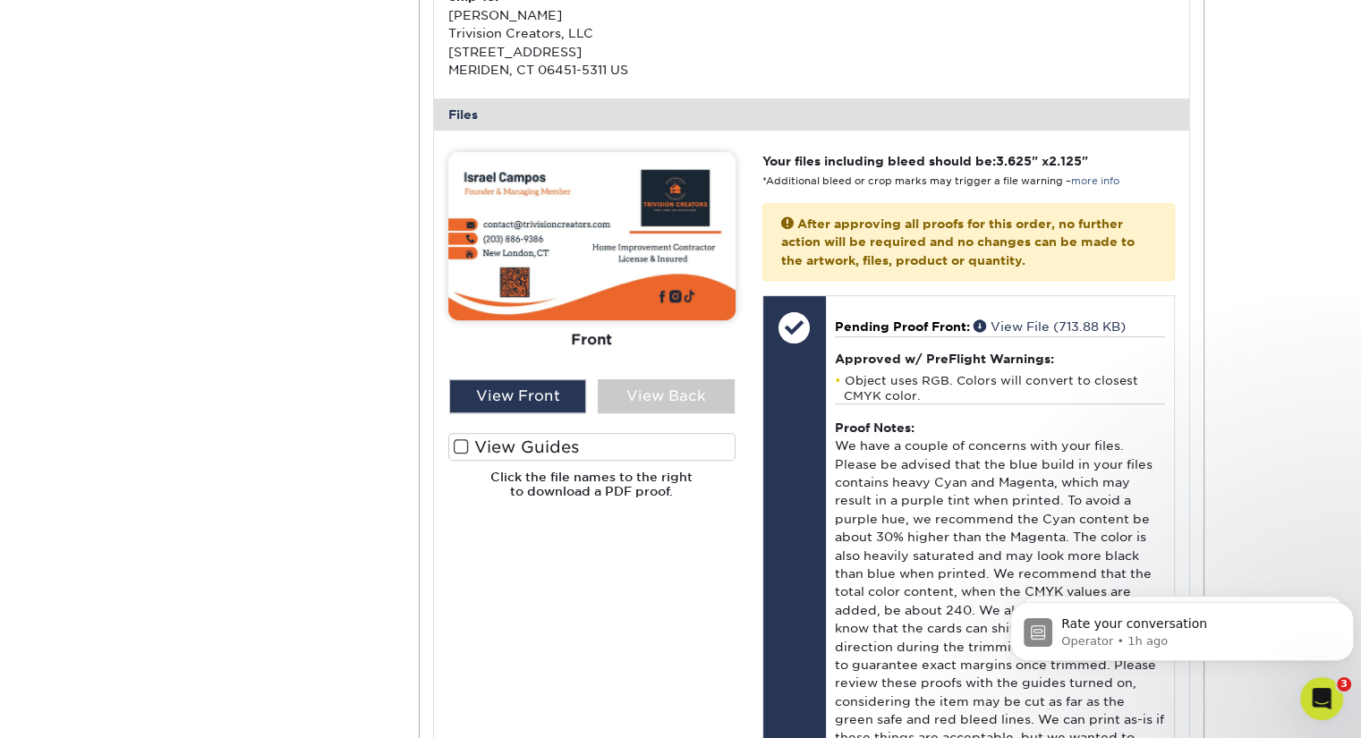
scroll to position [708, 0]
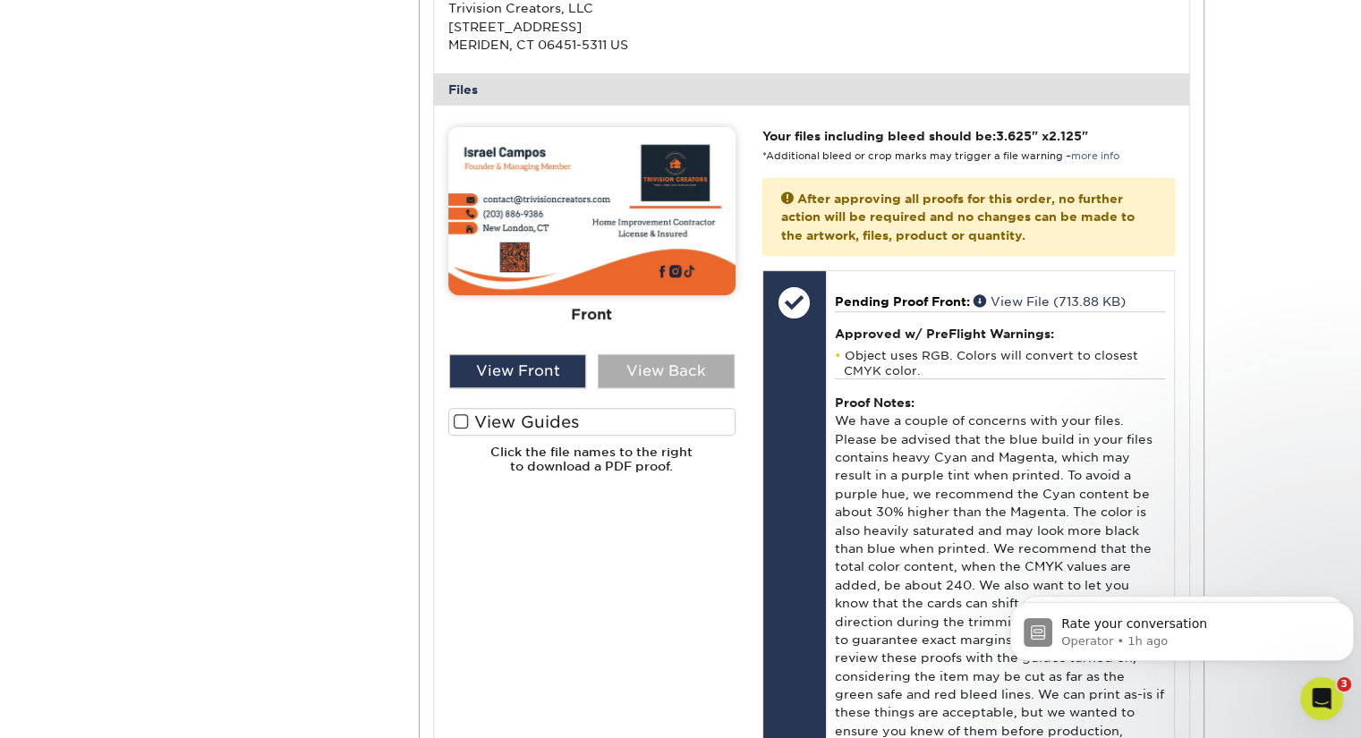
click at [664, 370] on div "View Back" at bounding box center [666, 371] width 137 height 34
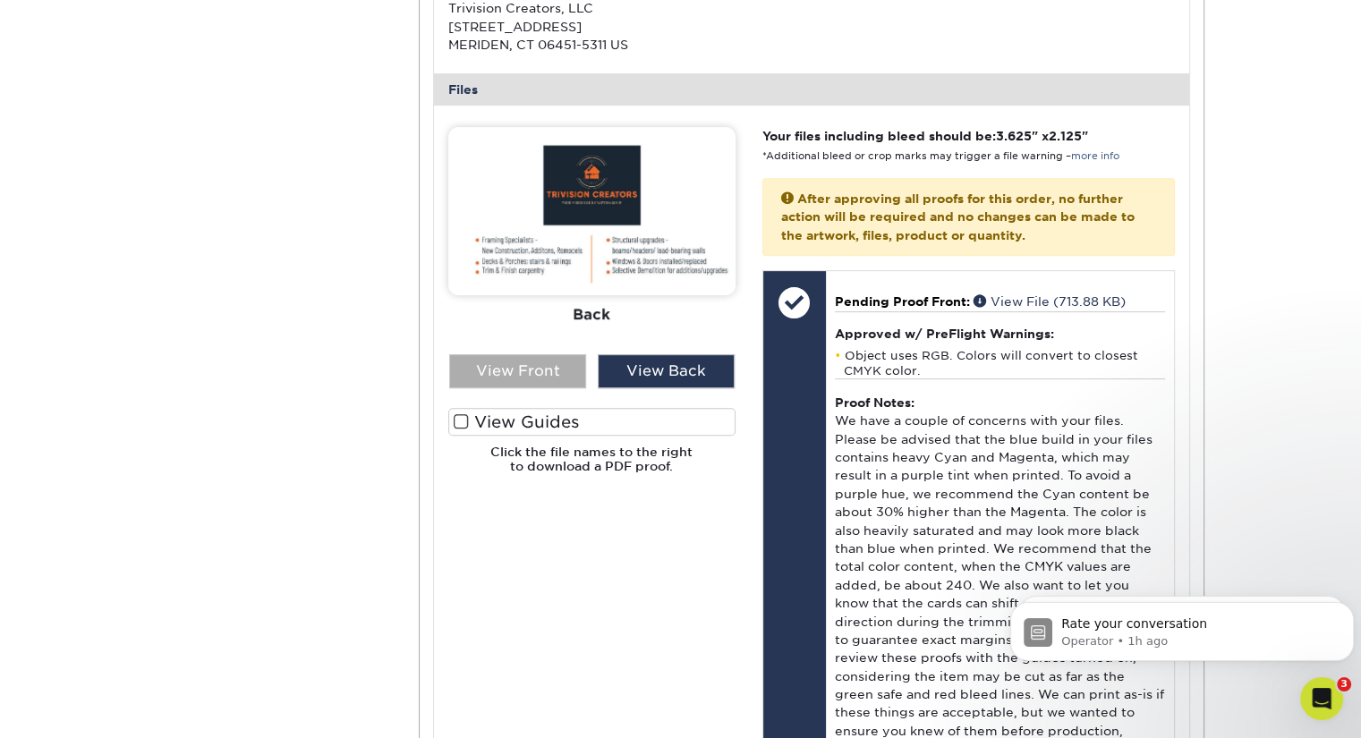
click at [571, 368] on div "View Front" at bounding box center [517, 371] width 137 height 34
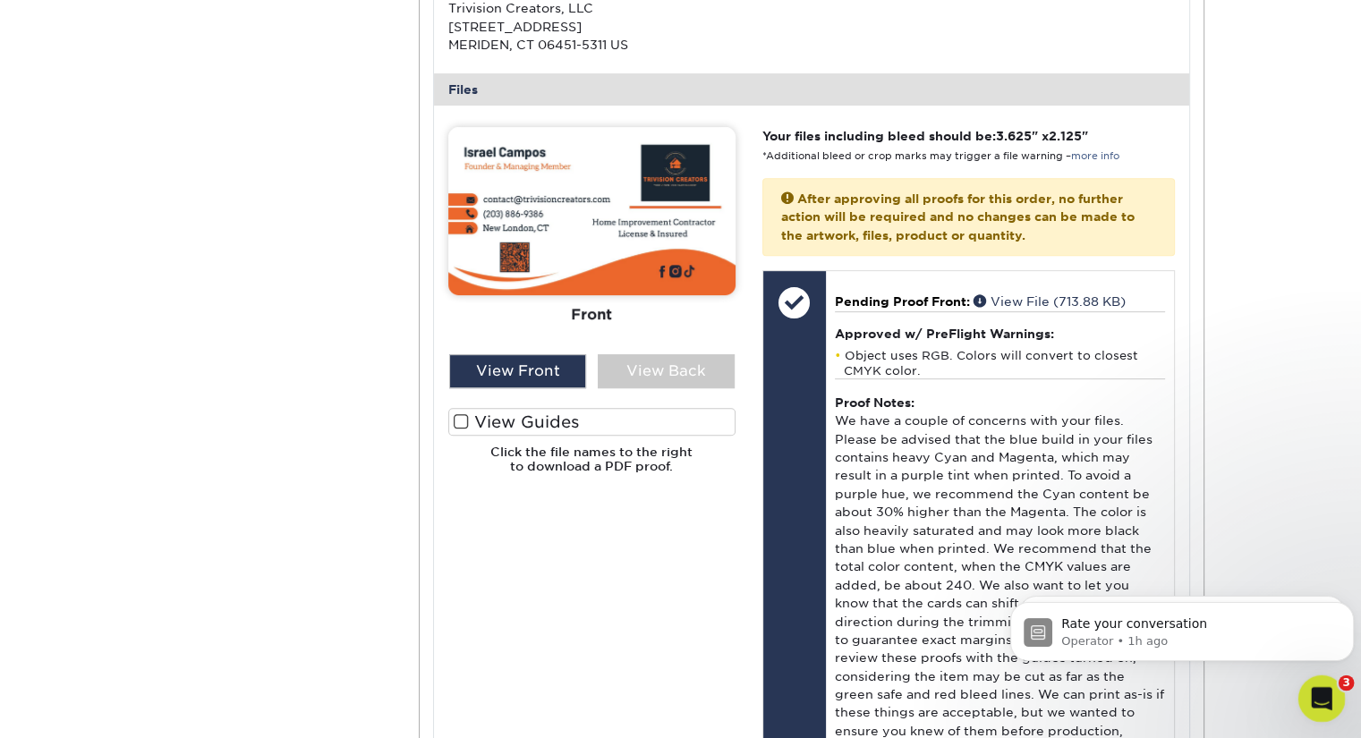
click at [1332, 696] on div "Open Intercom Messenger" at bounding box center [1318, 695] width 59 height 59
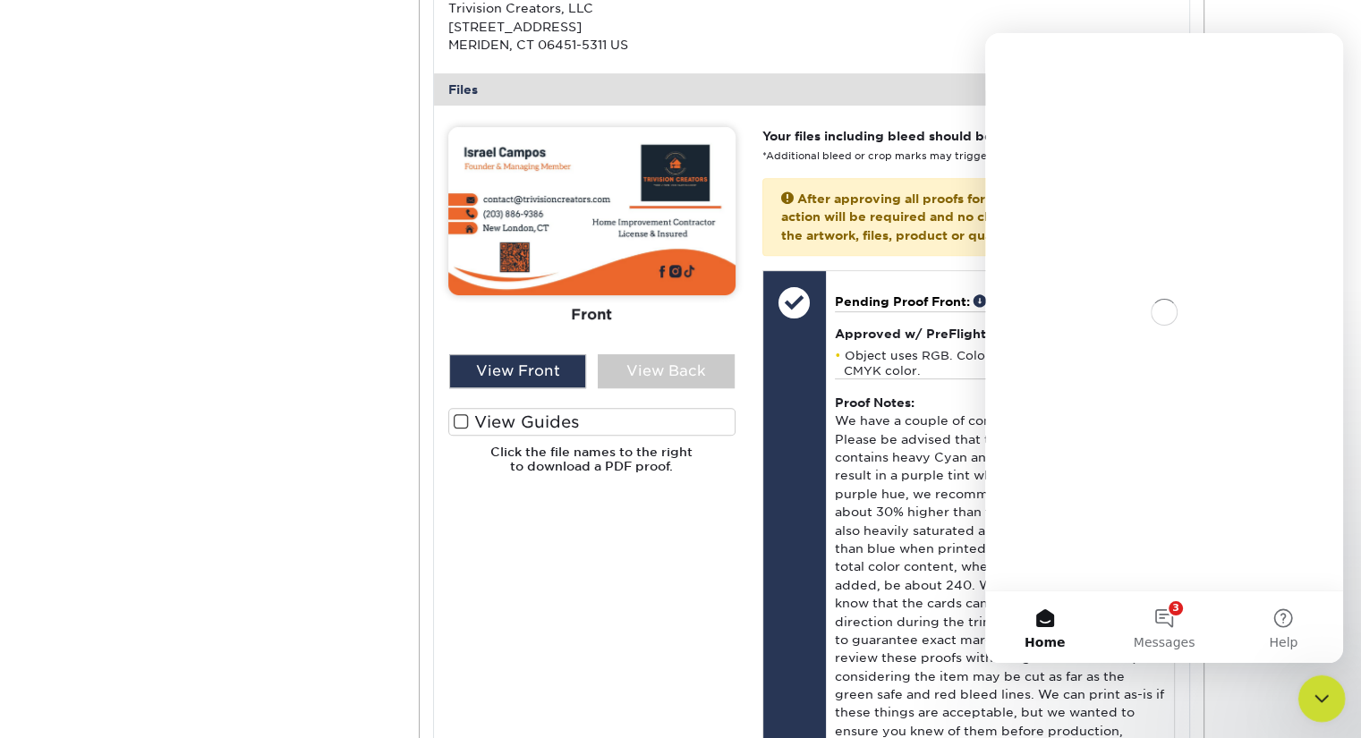
scroll to position [0, 0]
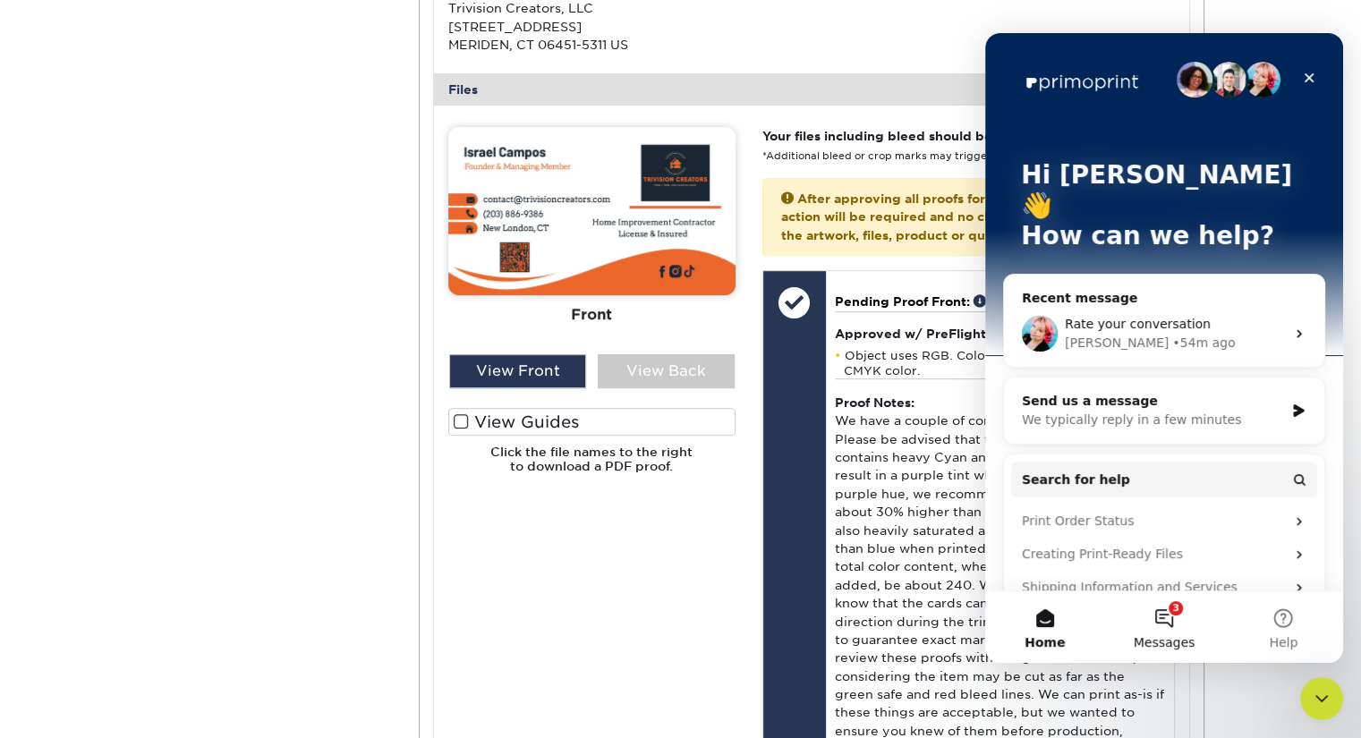
click at [1173, 612] on button "3 Messages" at bounding box center [1163, 627] width 119 height 72
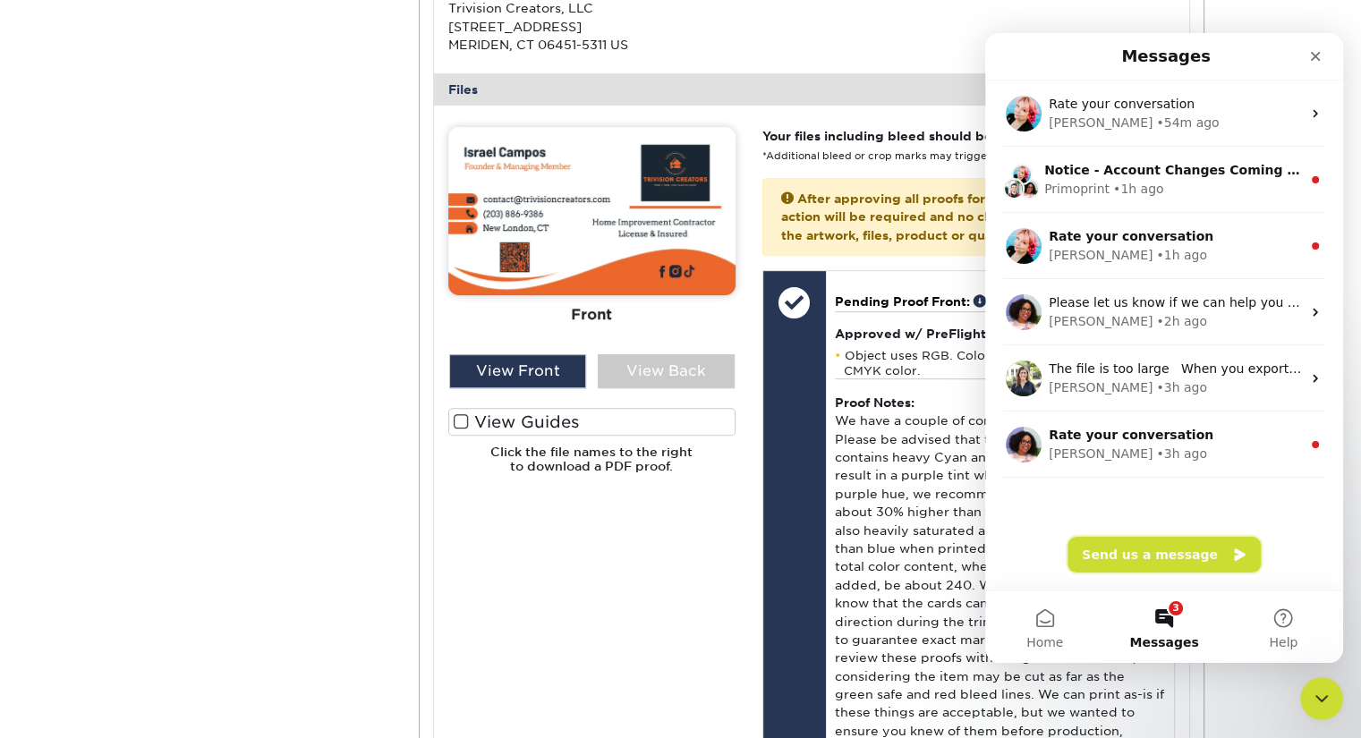
click at [1177, 552] on button "Send us a message" at bounding box center [1163, 555] width 193 height 36
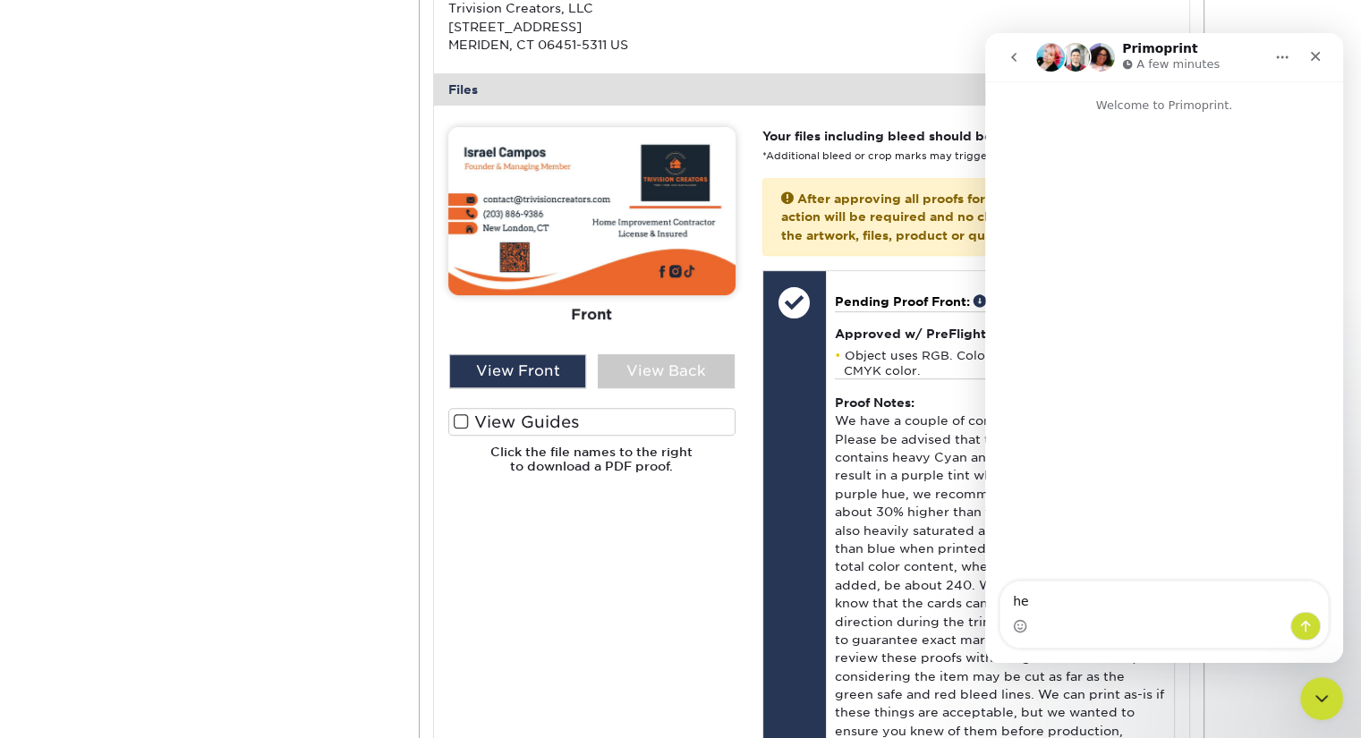
type textarea "h"
type textarea "Hello!"
type textarea "I"
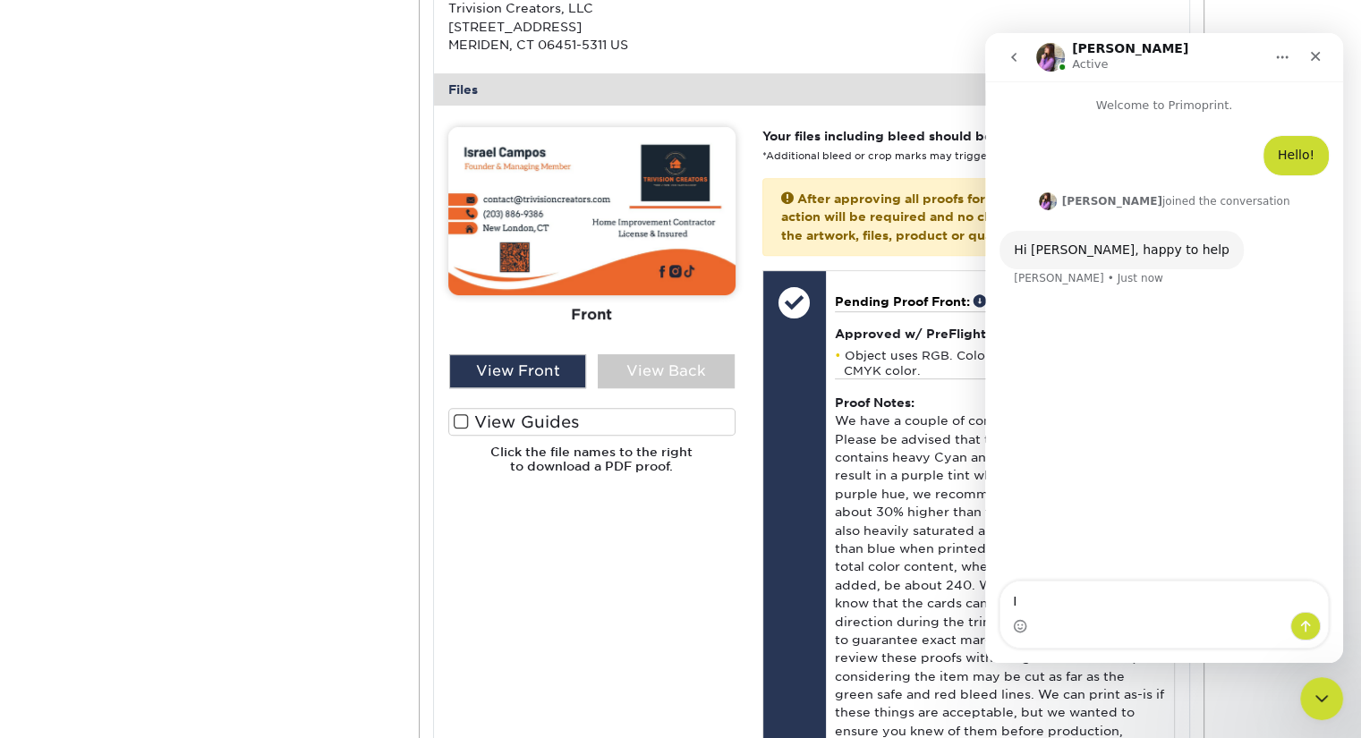
type textarea "I"
type textarea "I was looking at the notes for the files I uploaded and I need to color to be w…"
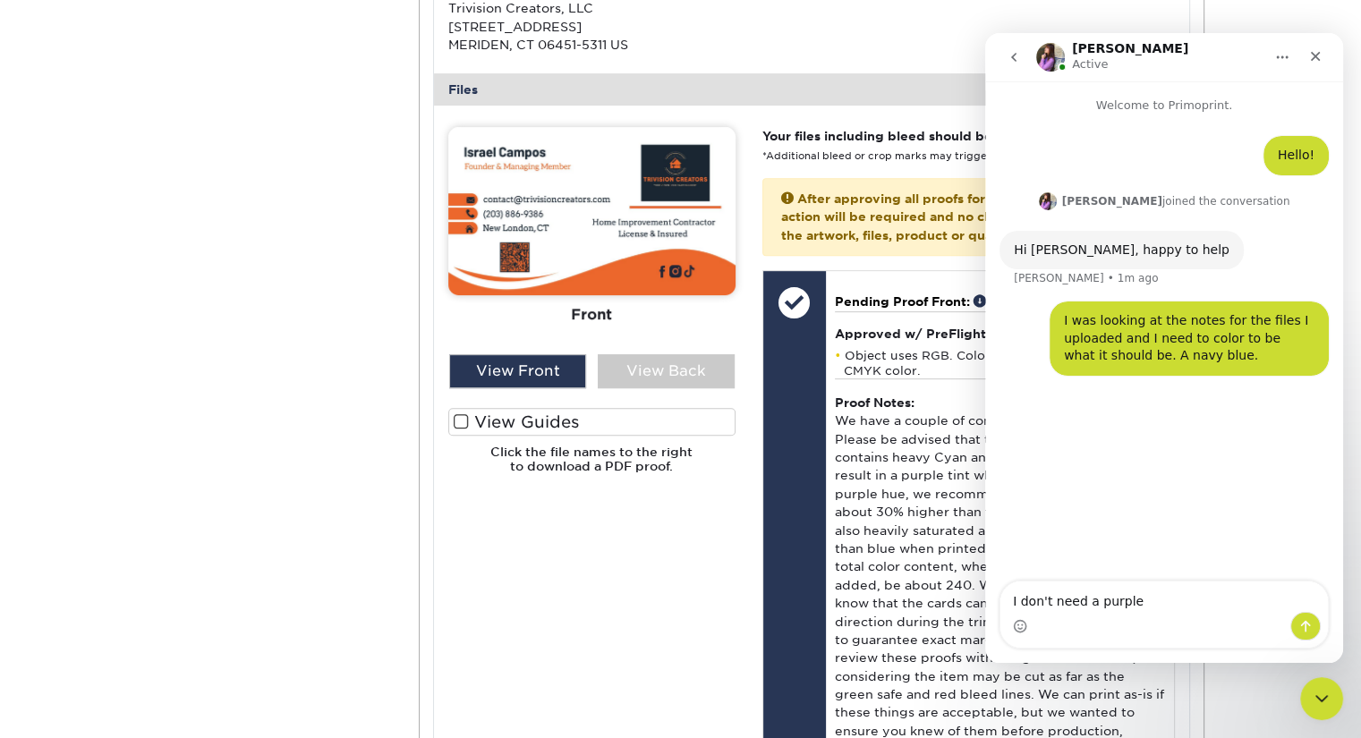
click at [611, 268] on img at bounding box center [591, 211] width 287 height 168
click at [1132, 609] on textarea "I don't need a purple" at bounding box center [1163, 596] width 327 height 30
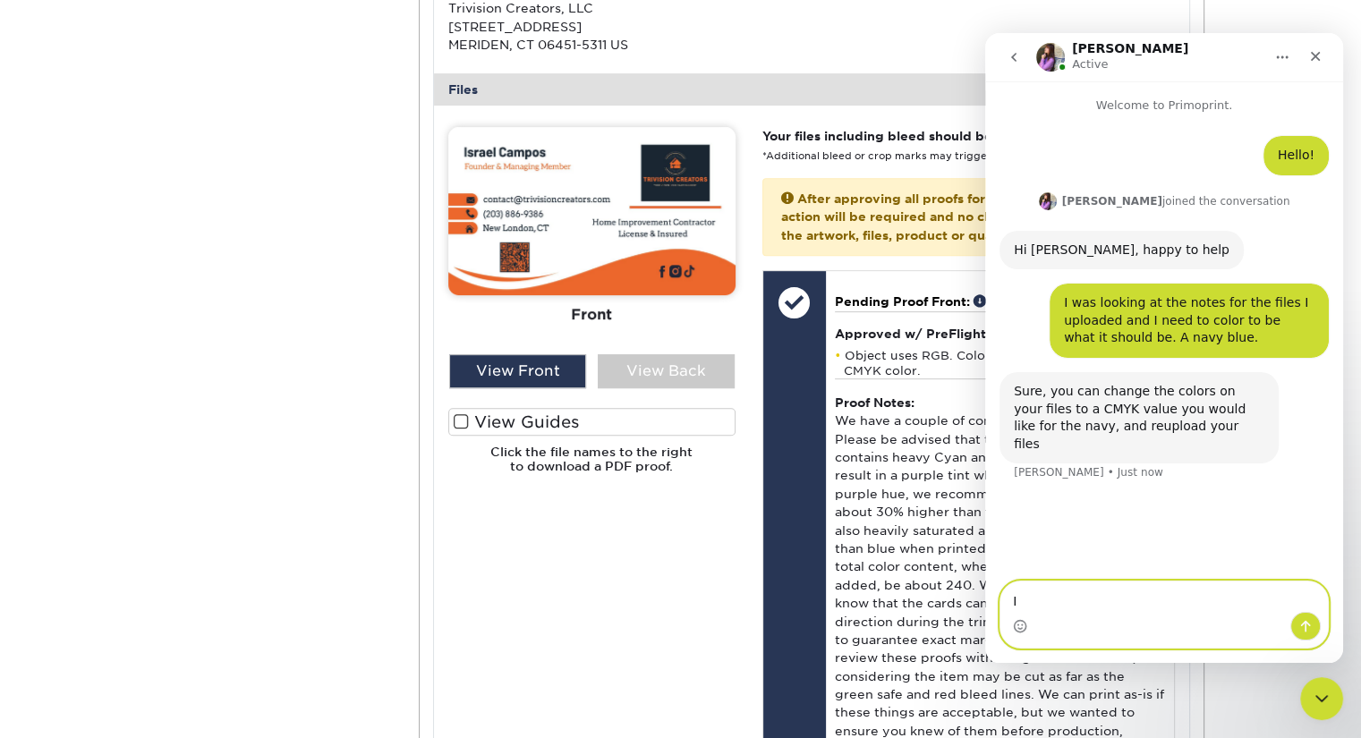
type textarea "I"
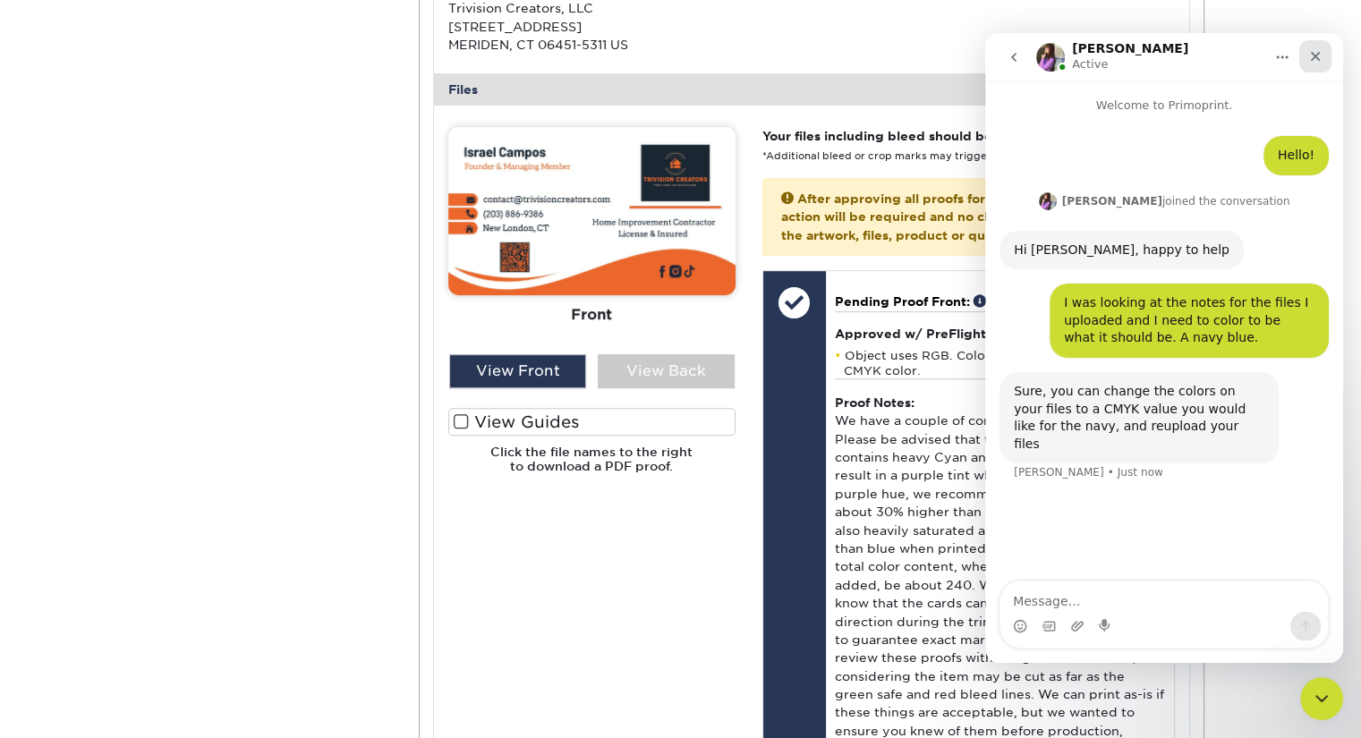
click at [1318, 64] on div "Close" at bounding box center [1315, 56] width 32 height 32
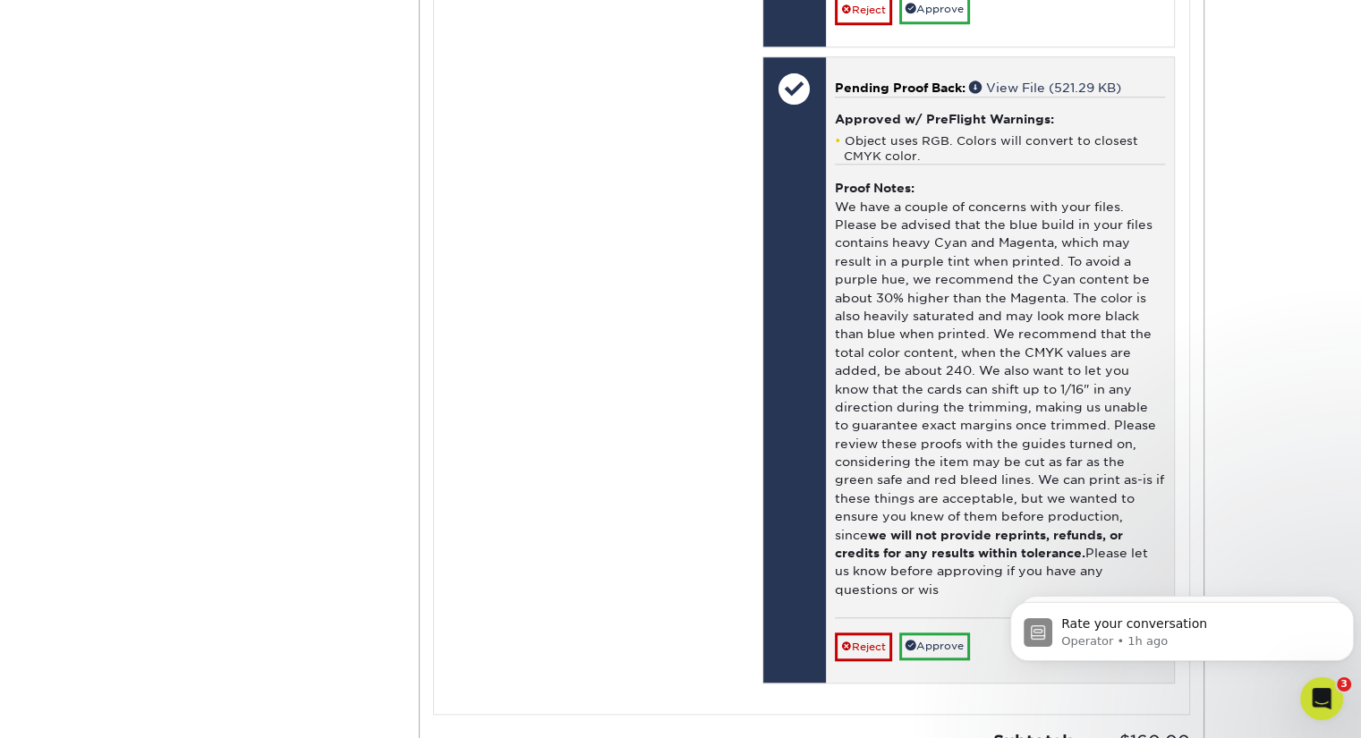
scroll to position [490, 0]
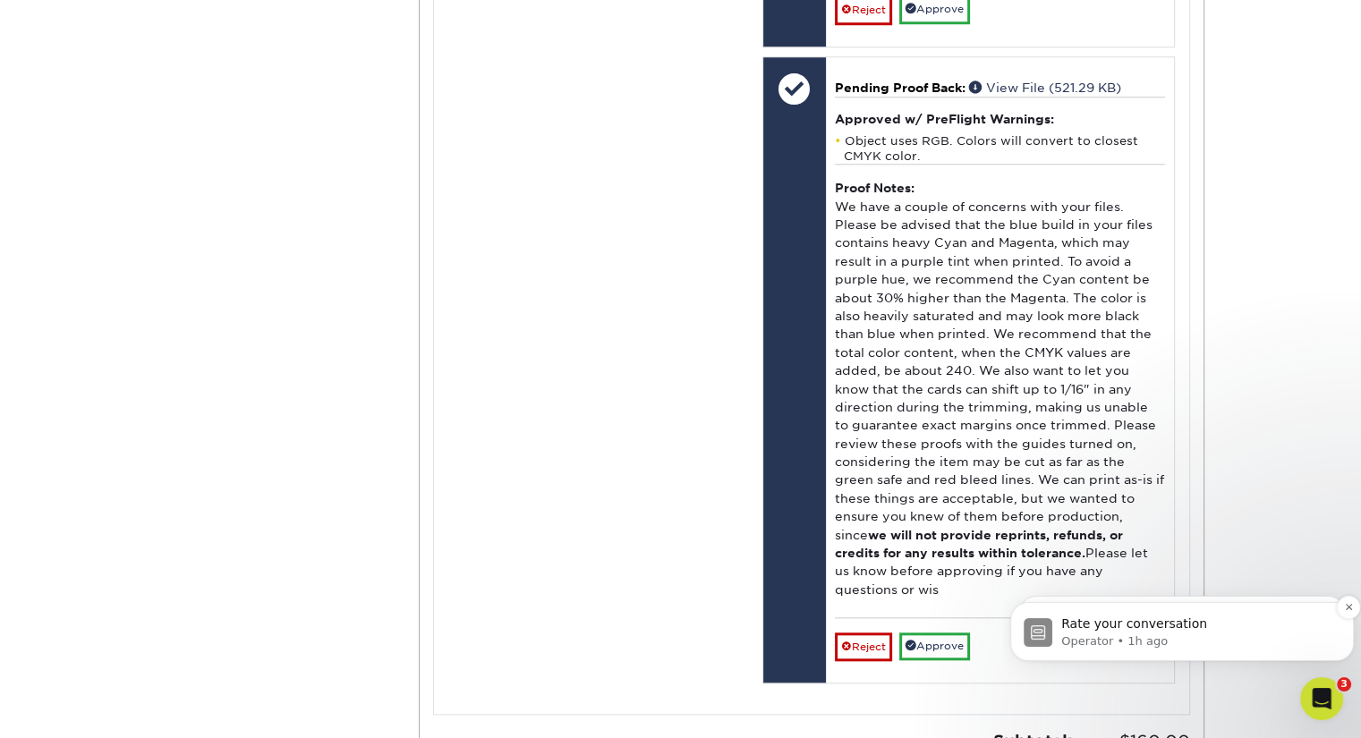
click at [1188, 635] on p "Operator • 1h ago" at bounding box center [1196, 641] width 270 height 16
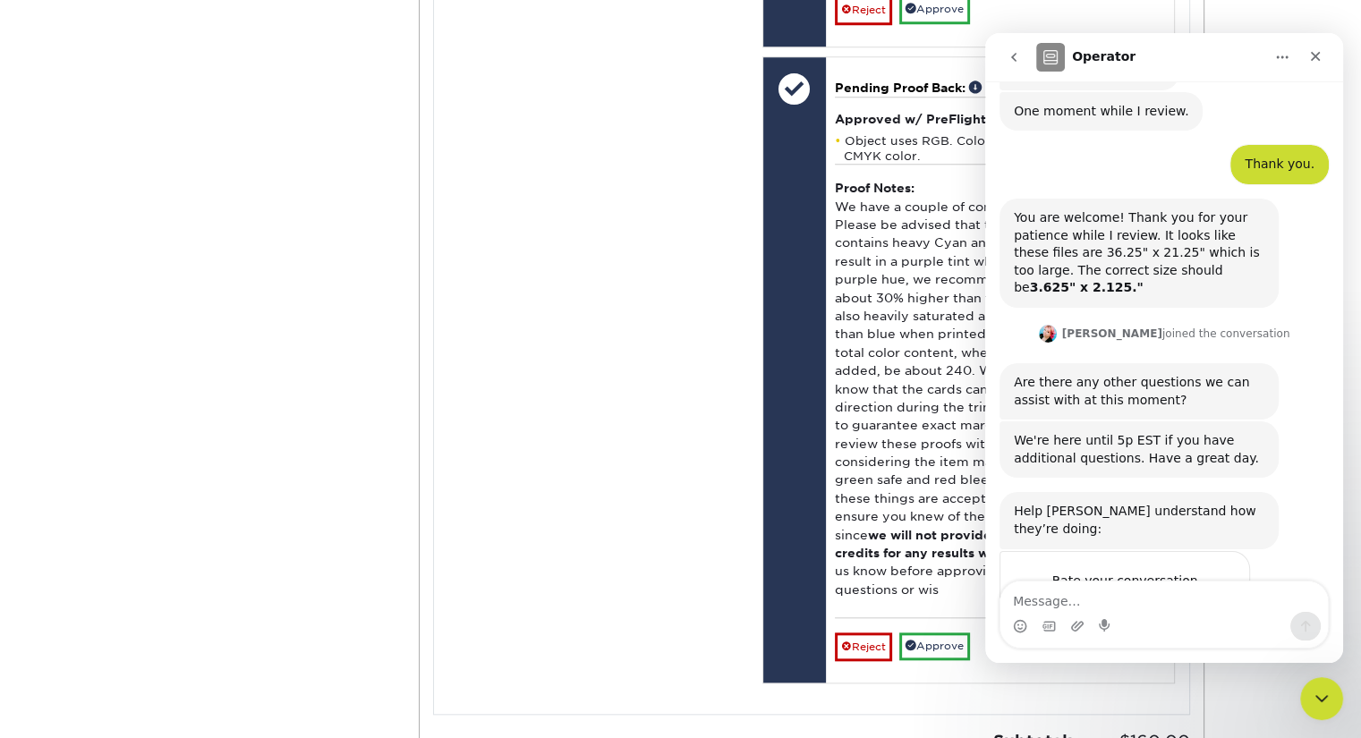
scroll to position [341, 0]
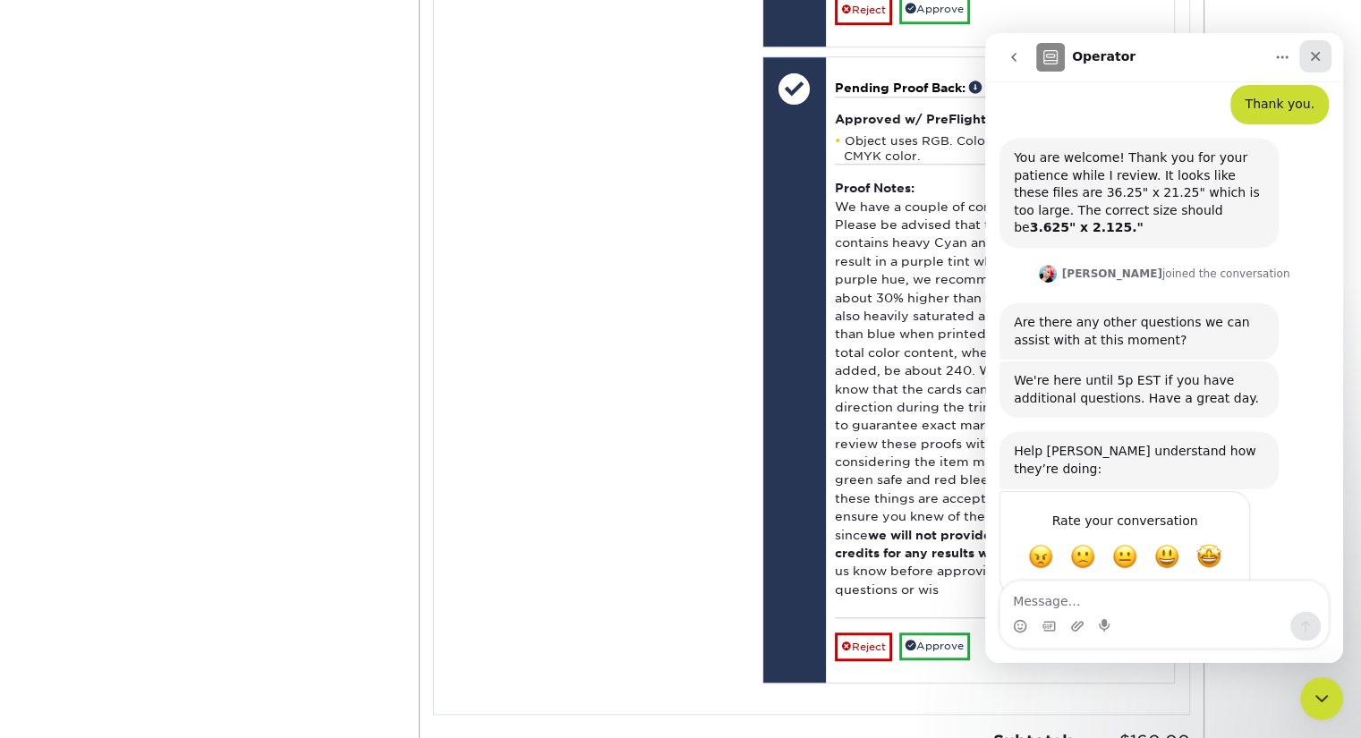
click at [1317, 57] on icon "Close" at bounding box center [1315, 57] width 10 height 10
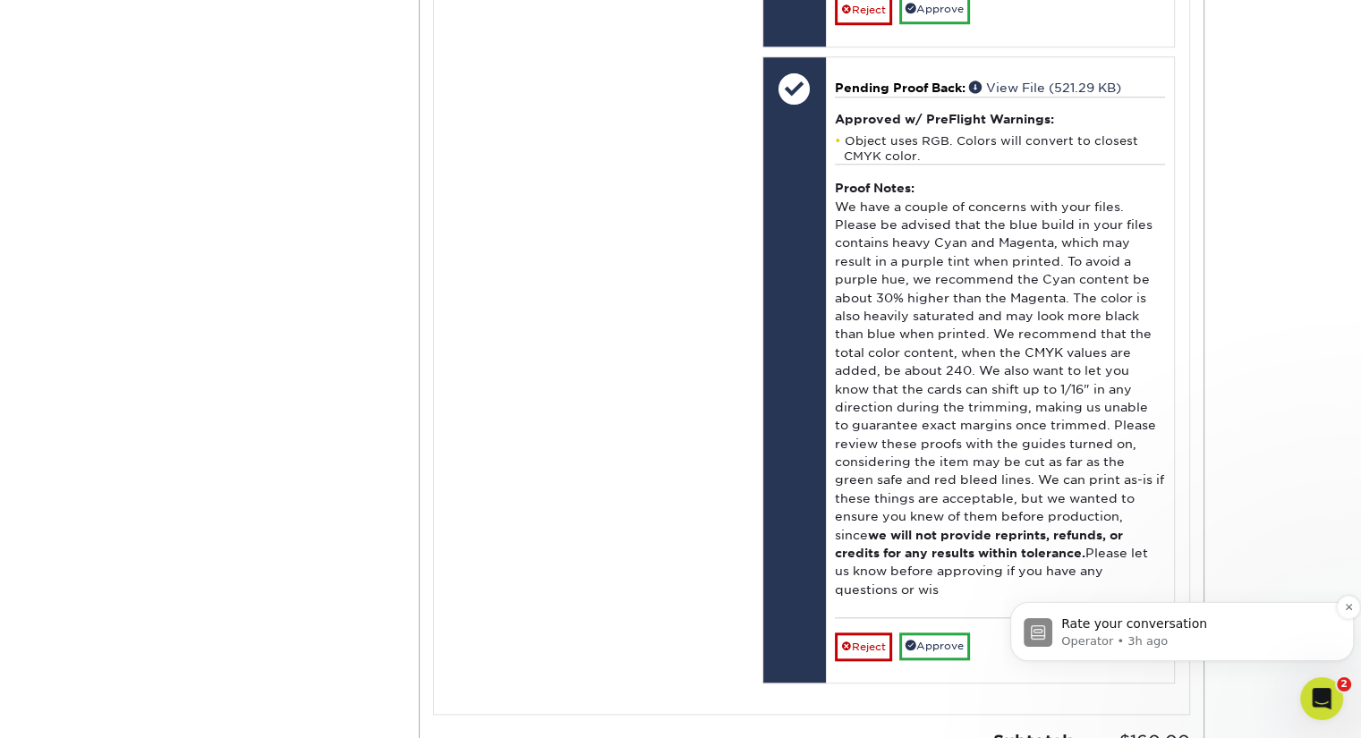
scroll to position [0, 0]
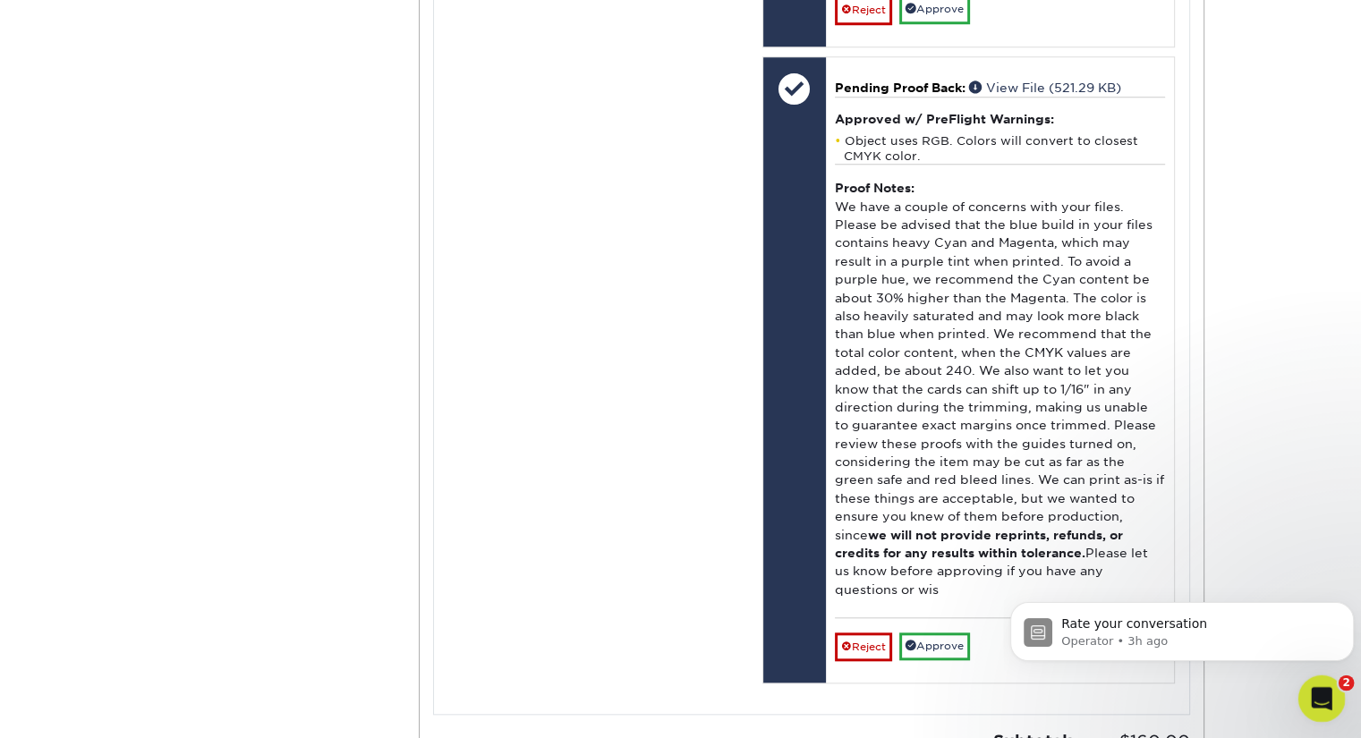
click at [1305, 690] on div "Open Intercom Messenger" at bounding box center [1318, 695] width 59 height 59
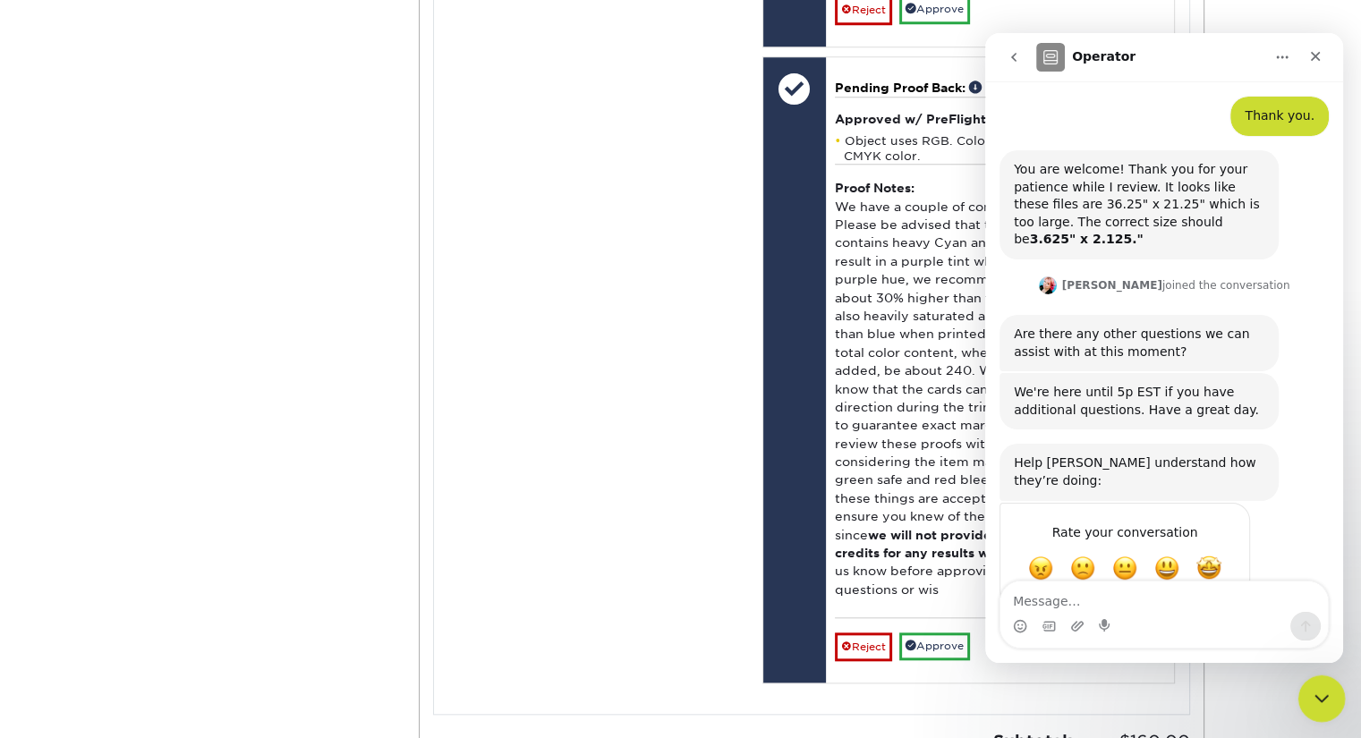
scroll to position [341, 0]
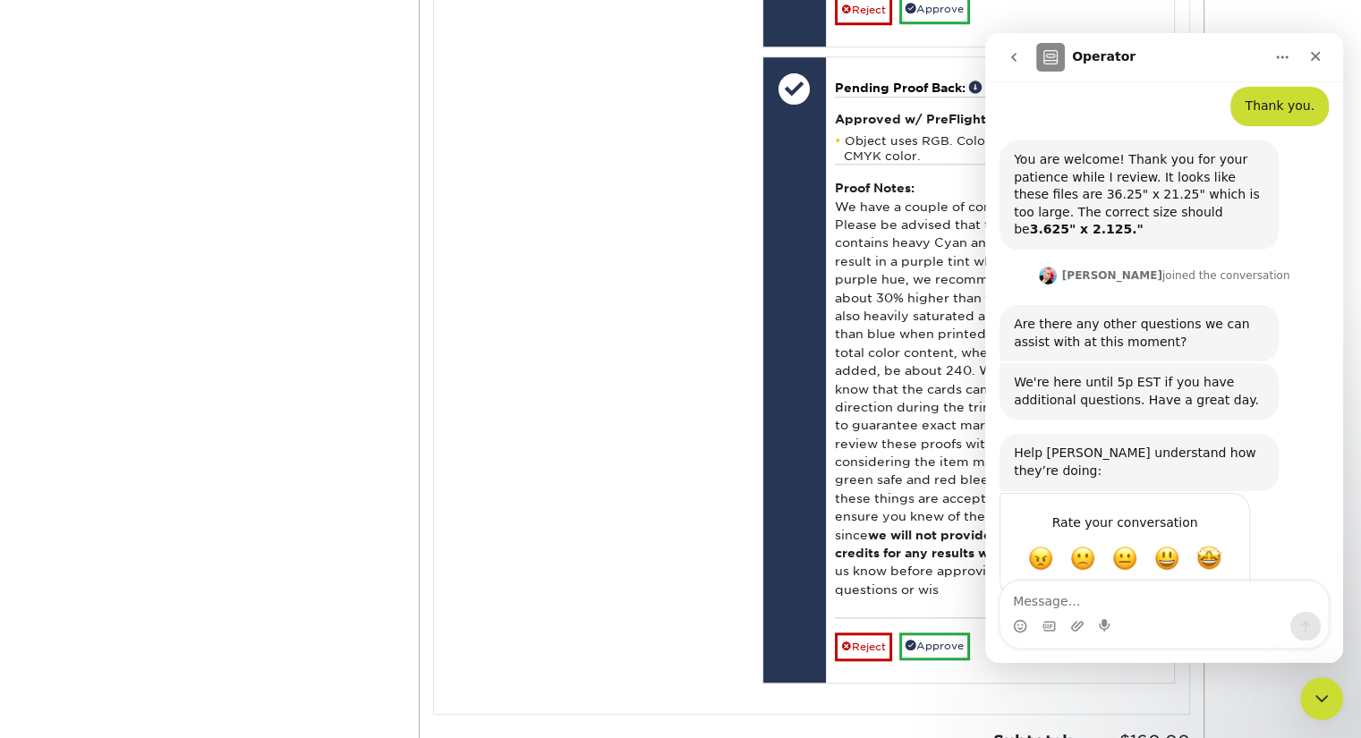
click at [1326, 709] on div "Close Intercom Messenger" at bounding box center [1318, 695] width 43 height 43
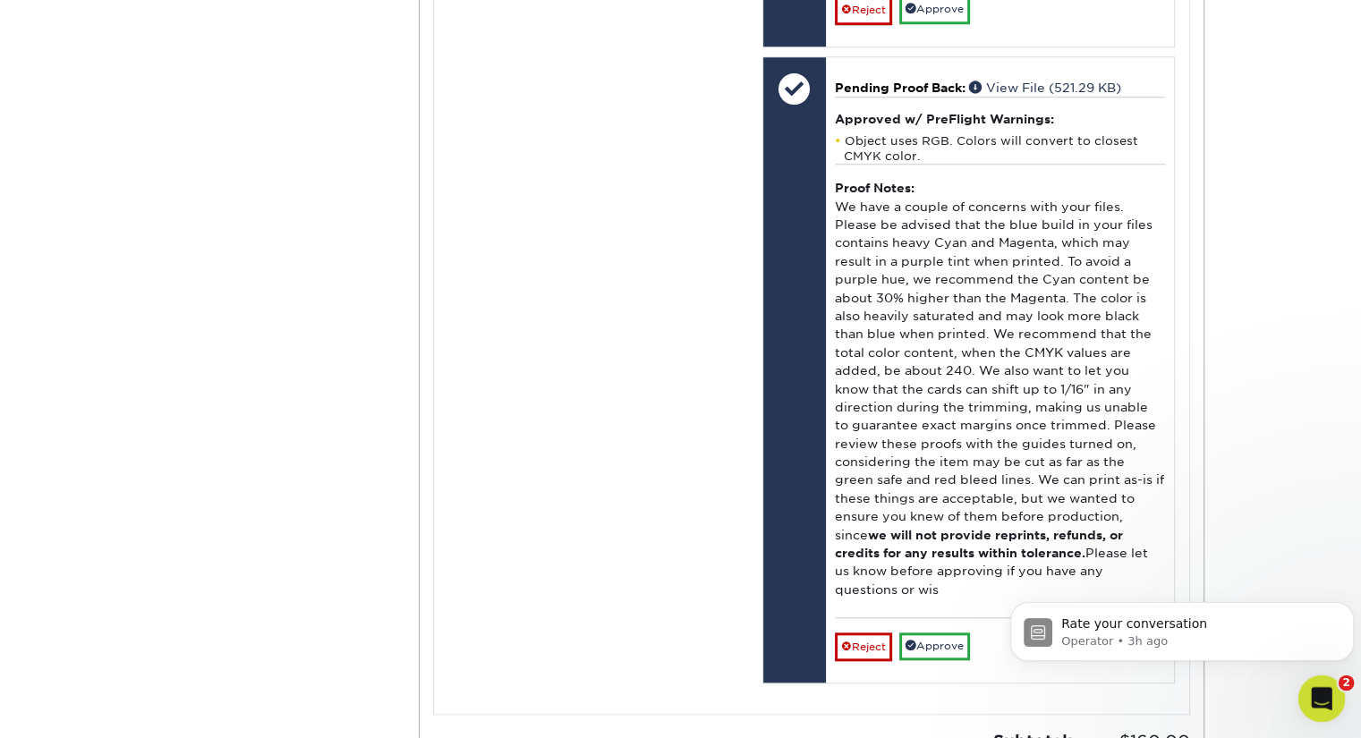
scroll to position [0, 0]
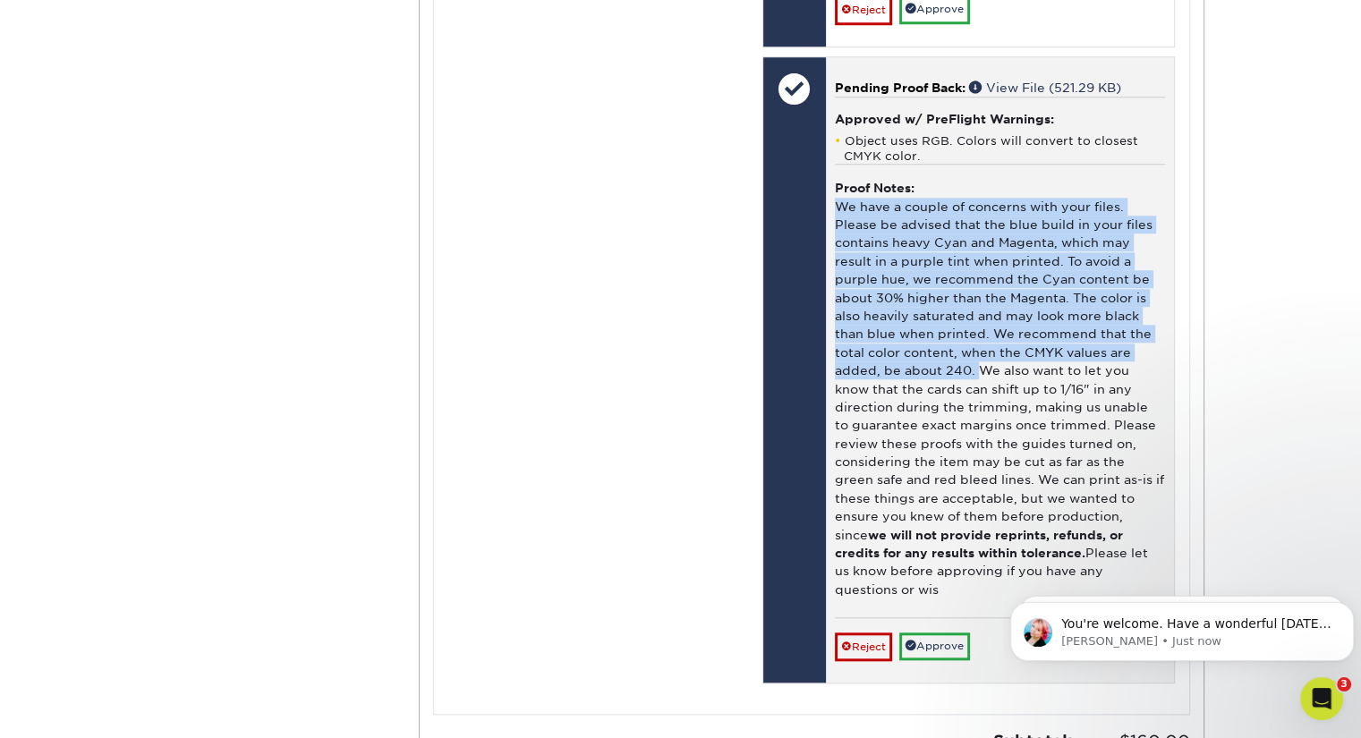
drag, startPoint x: 837, startPoint y: 182, endPoint x: 977, endPoint y: 352, distance: 219.9
click at [977, 352] on div "Proof Notes: We have a couple of concerns with your files. Please be advised th…" at bounding box center [1000, 390] width 330 height 453
click at [950, 250] on div "Proof Notes: We have a couple of concerns with your files. Please be advised th…" at bounding box center [1000, 390] width 330 height 453
drag, startPoint x: 837, startPoint y: 182, endPoint x: 972, endPoint y: 353, distance: 218.5
click at [972, 353] on div "Proof Notes: We have a couple of concerns with your files. Please be advised th…" at bounding box center [1000, 390] width 330 height 453
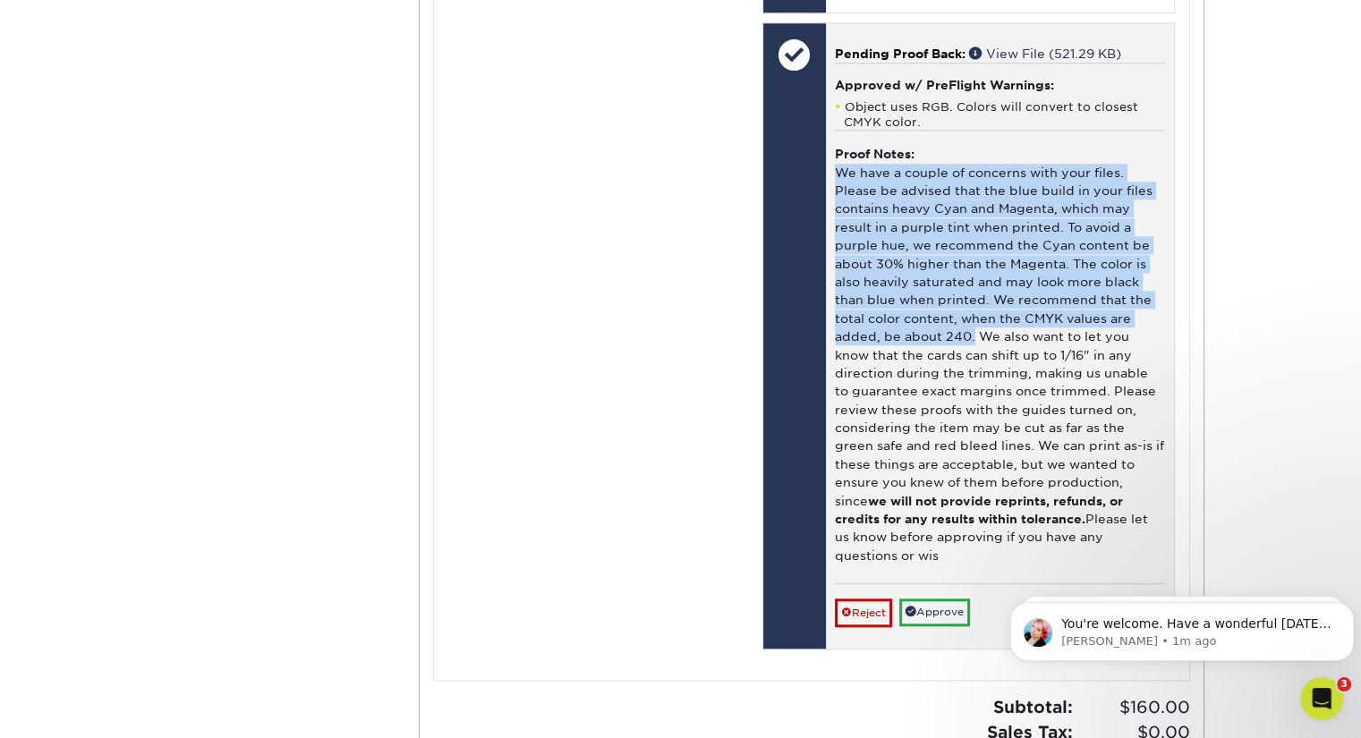
scroll to position [1606, 0]
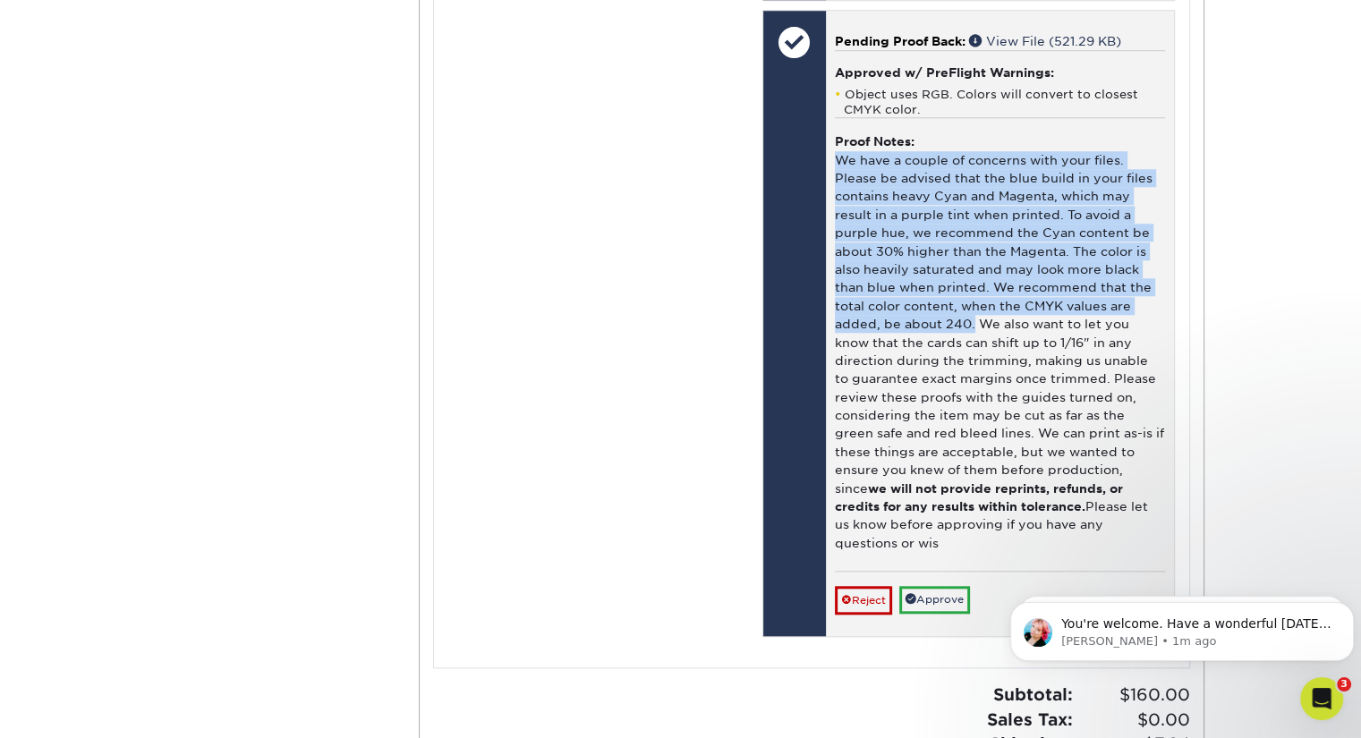
click at [941, 186] on div "Proof Notes: We have a couple of concerns with your files. Please be advised th…" at bounding box center [1000, 343] width 330 height 453
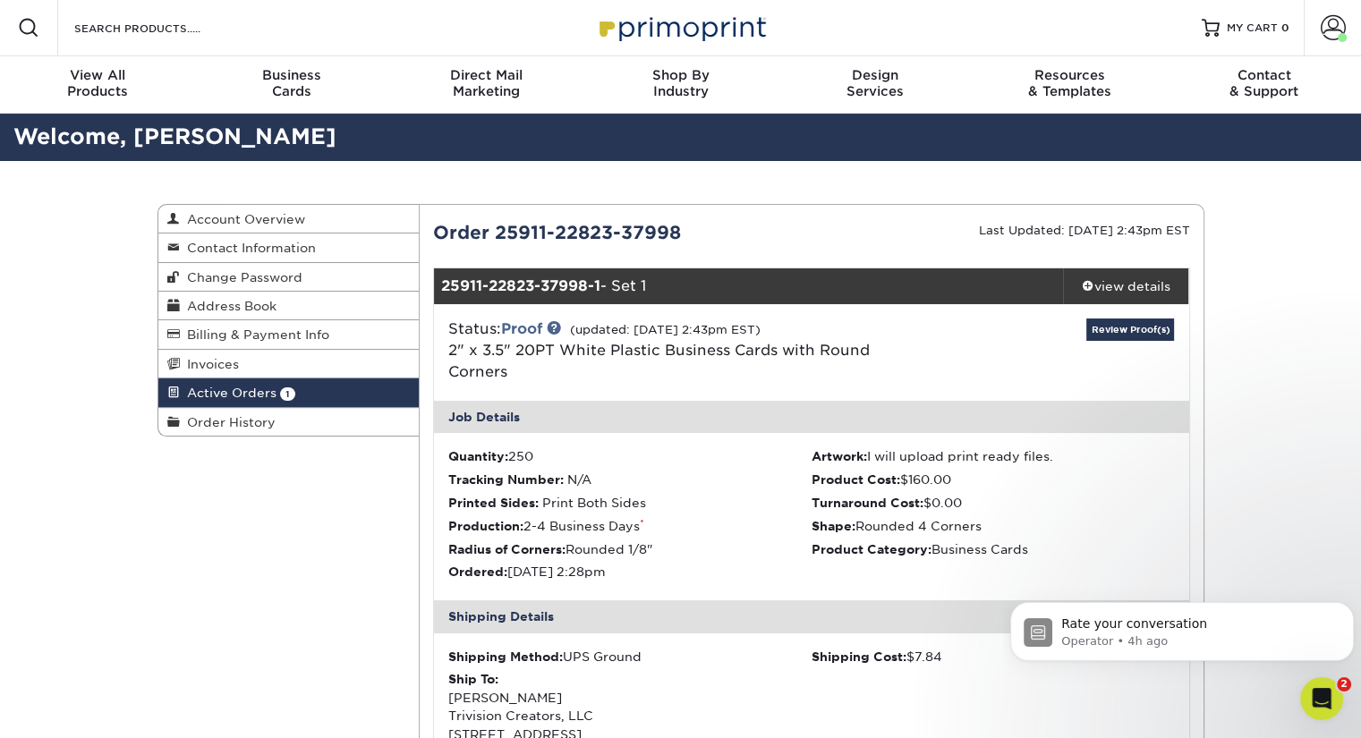
scroll to position [0, 0]
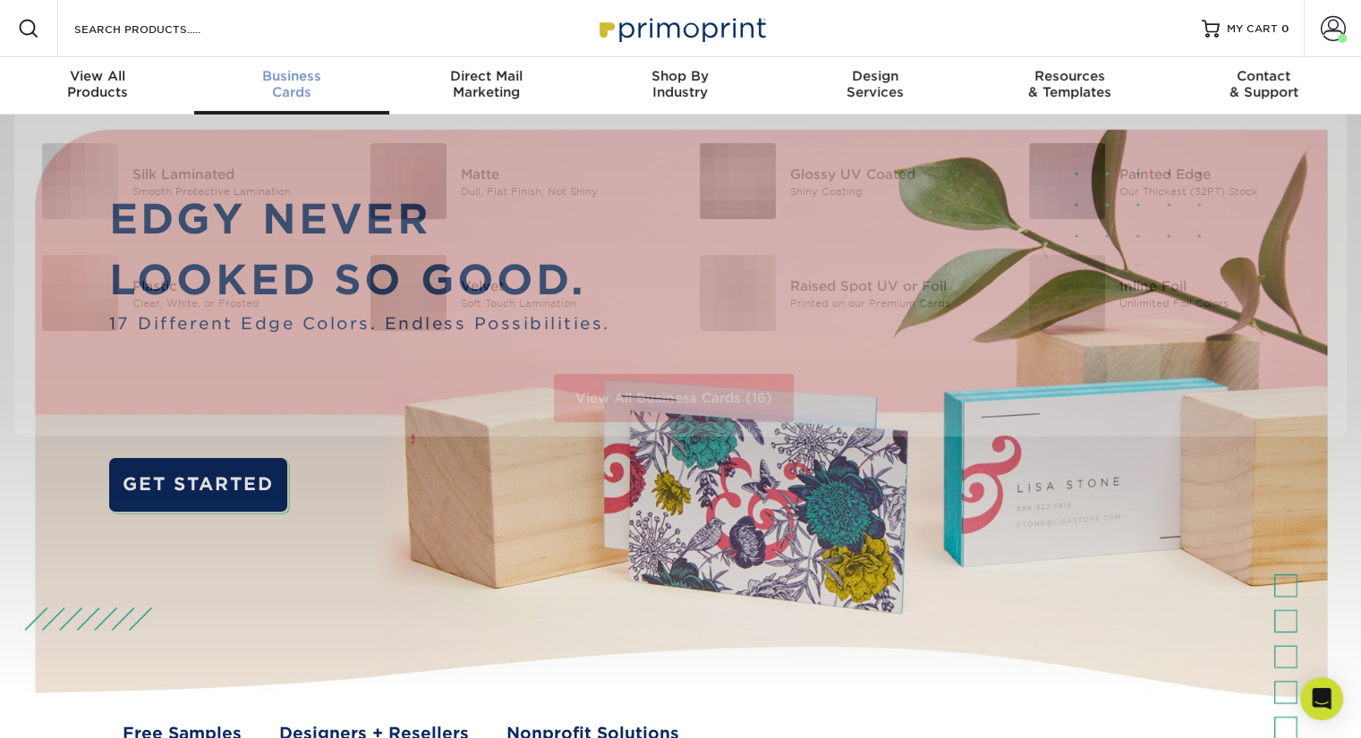
click at [308, 76] on span "Business" at bounding box center [291, 76] width 194 height 16
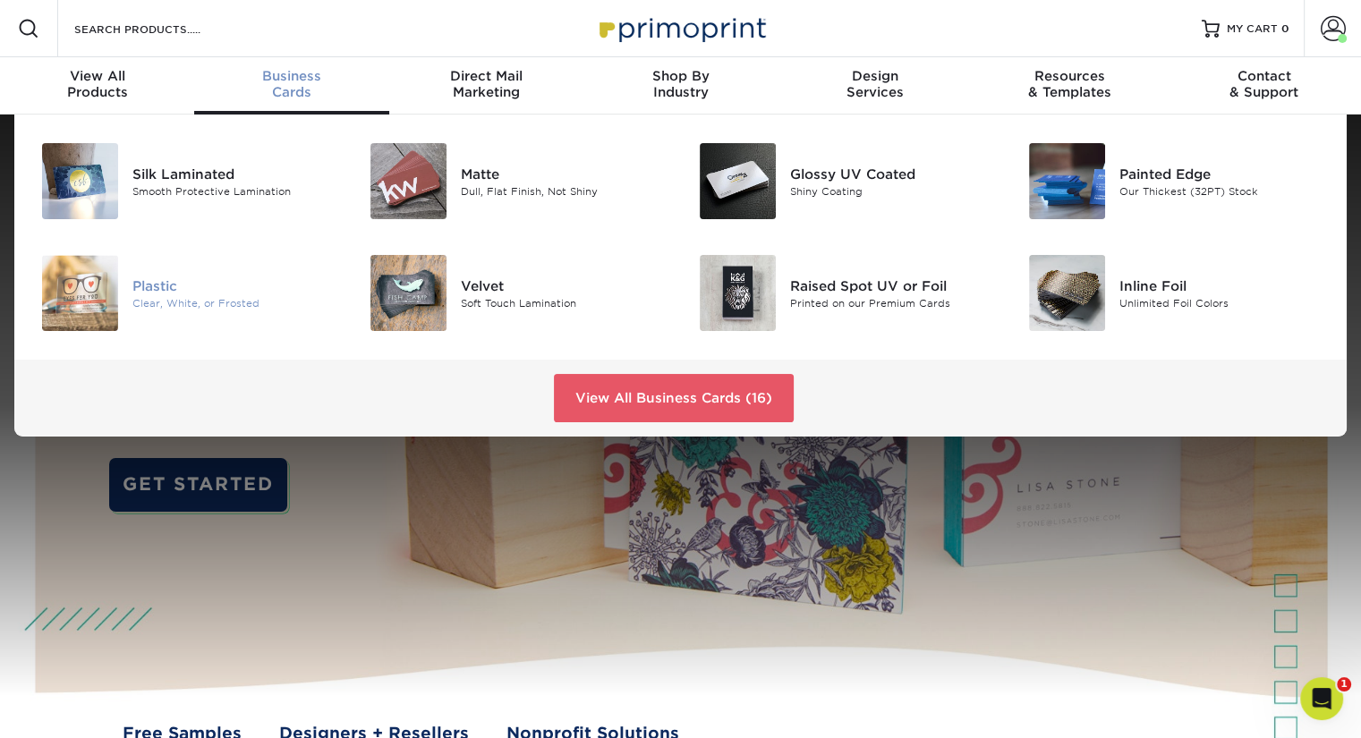
click at [177, 301] on div "Clear, White, or Frosted" at bounding box center [235, 302] width 206 height 15
